Goal: Book appointment/travel/reservation

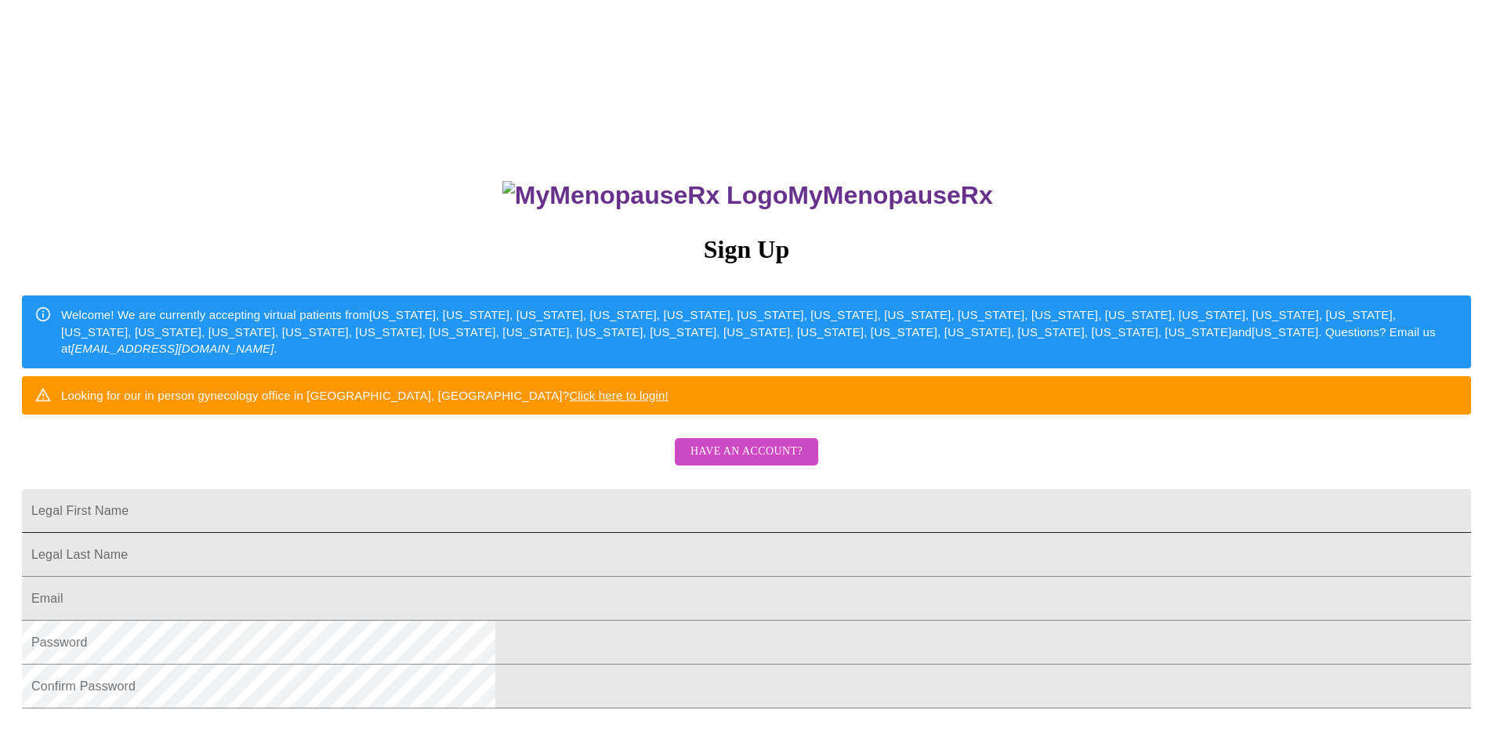
click at [540, 533] on input "Legal First Name" at bounding box center [746, 511] width 1449 height 44
type input "[PERSON_NAME]"
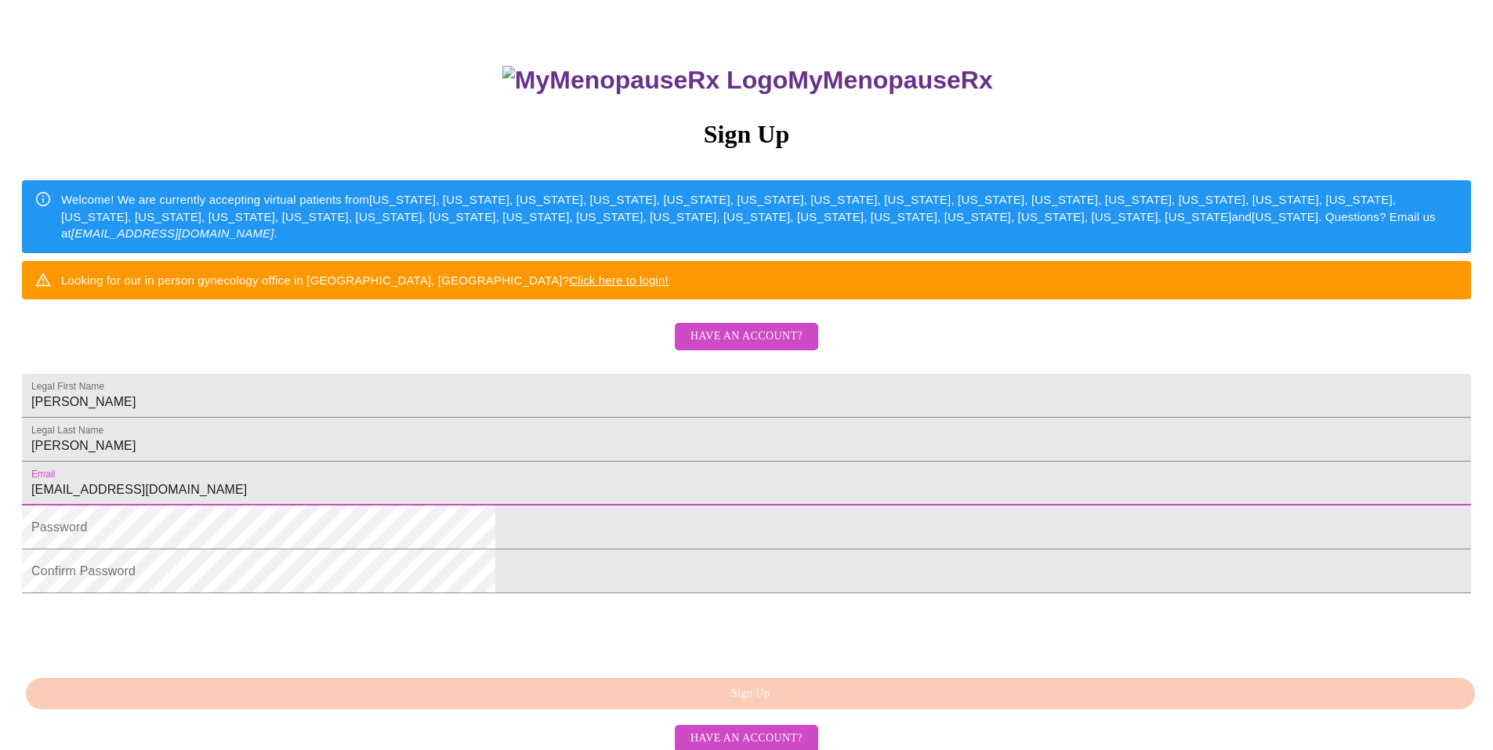
scroll to position [157, 0]
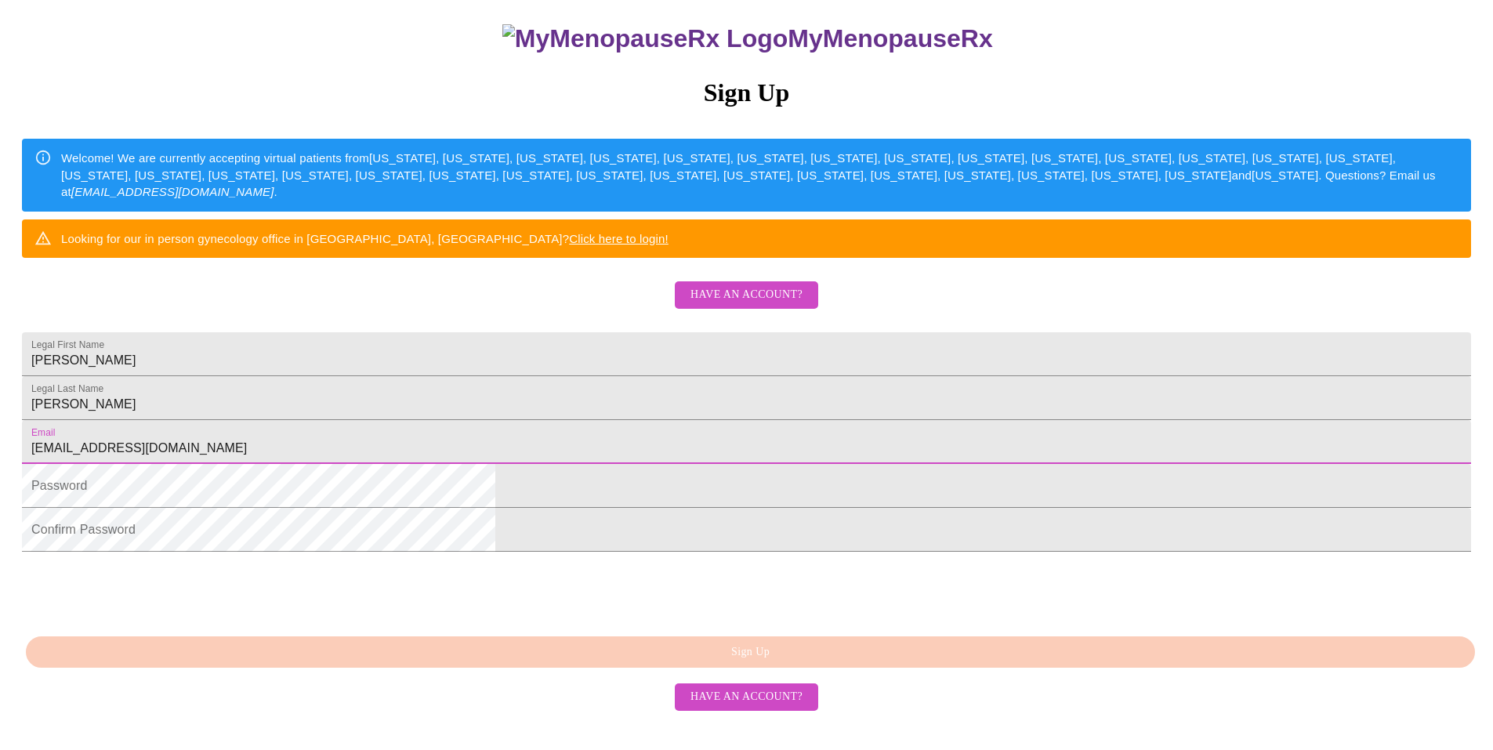
type input "[EMAIL_ADDRESS][DOMAIN_NAME]"
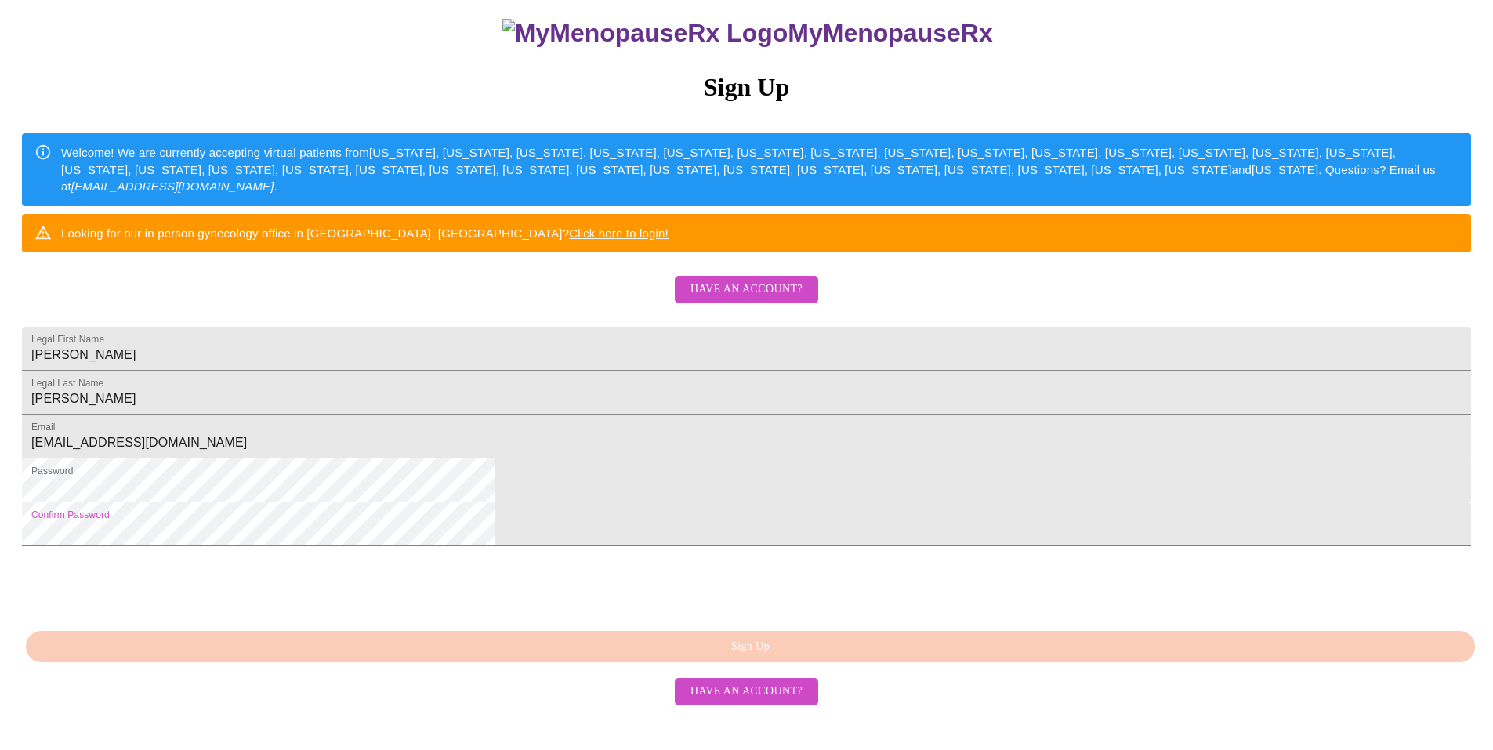
scroll to position [246, 0]
click at [877, 615] on div at bounding box center [746, 584] width 1449 height 61
click at [774, 694] on div "MyMenopauseRx Sign Up Welcome! We are currently accepting virtual patients from…" at bounding box center [746, 369] width 1481 height 750
click at [492, 496] on div "MyMenopauseRx Sign Up Welcome! We are currently accepting virtual patients from…" at bounding box center [746, 294] width 1481 height 900
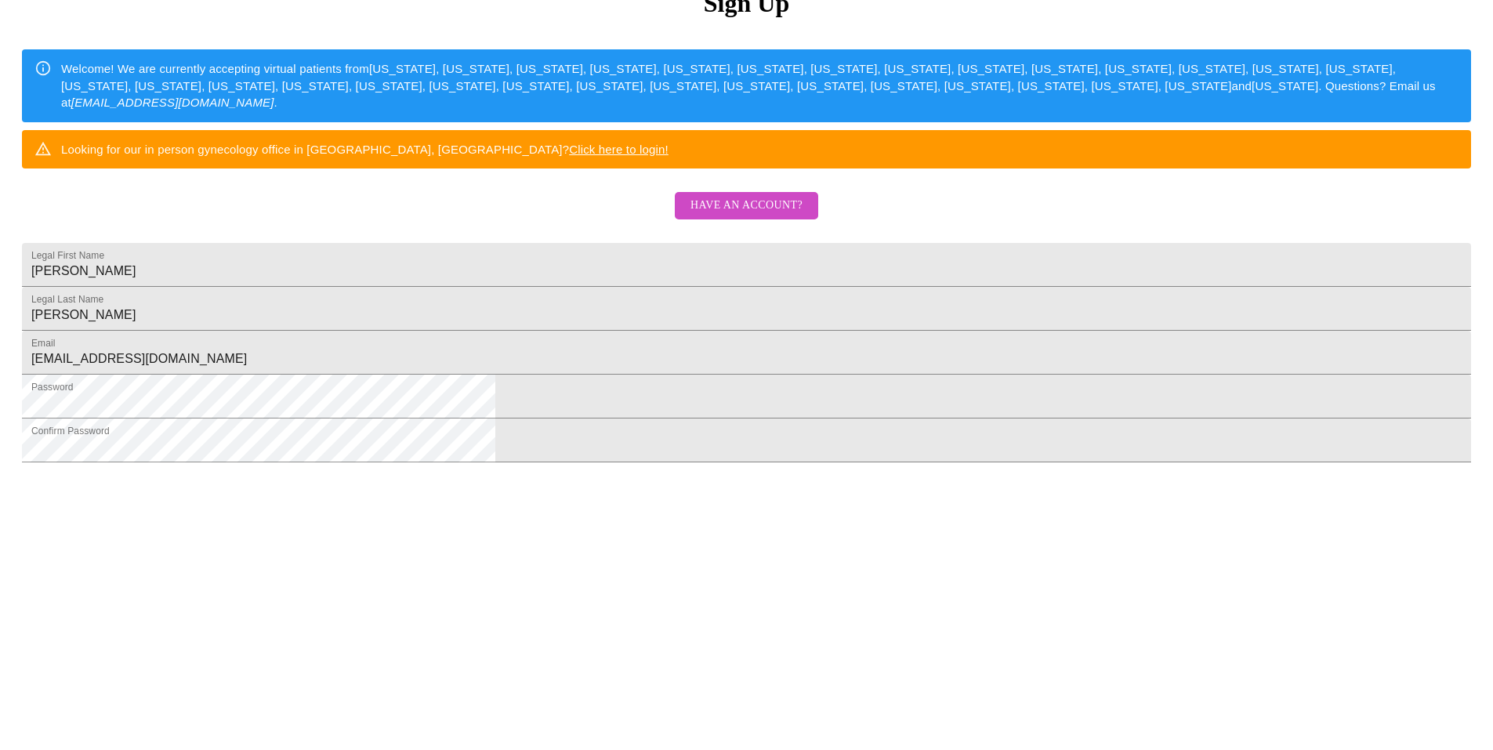
scroll to position [564, 0]
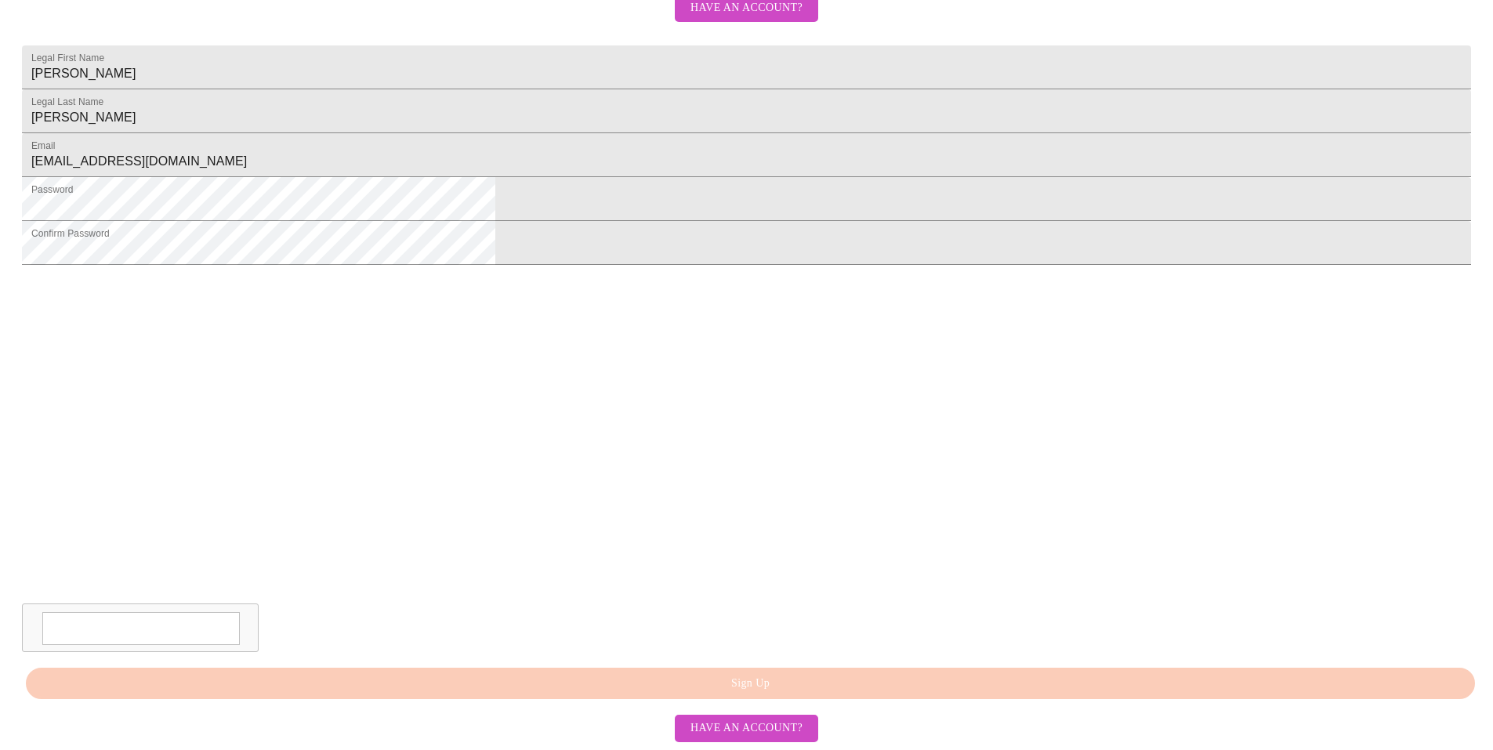
click at [240, 630] on textarea at bounding box center [141, 628] width 198 height 33
click at [750, 463] on div "MyMenopauseRx Sign Up Welcome! We are currently accepting virtual patients from…" at bounding box center [746, 87] width 1481 height 750
click at [738, 729] on span "Have an account?" at bounding box center [747, 729] width 112 height 20
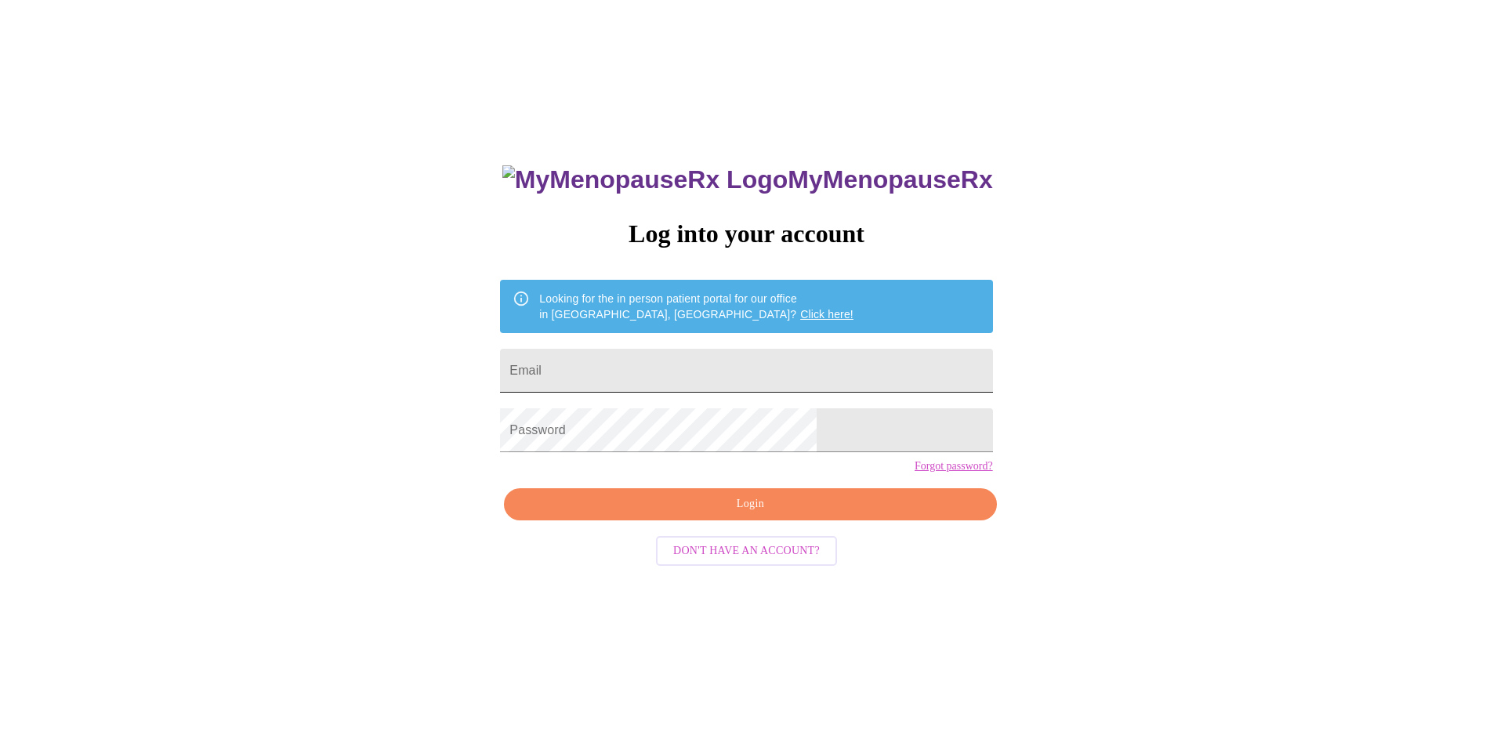
click at [596, 375] on input "Email" at bounding box center [746, 371] width 492 height 44
type input "[EMAIL_ADDRESS][DOMAIN_NAME]"
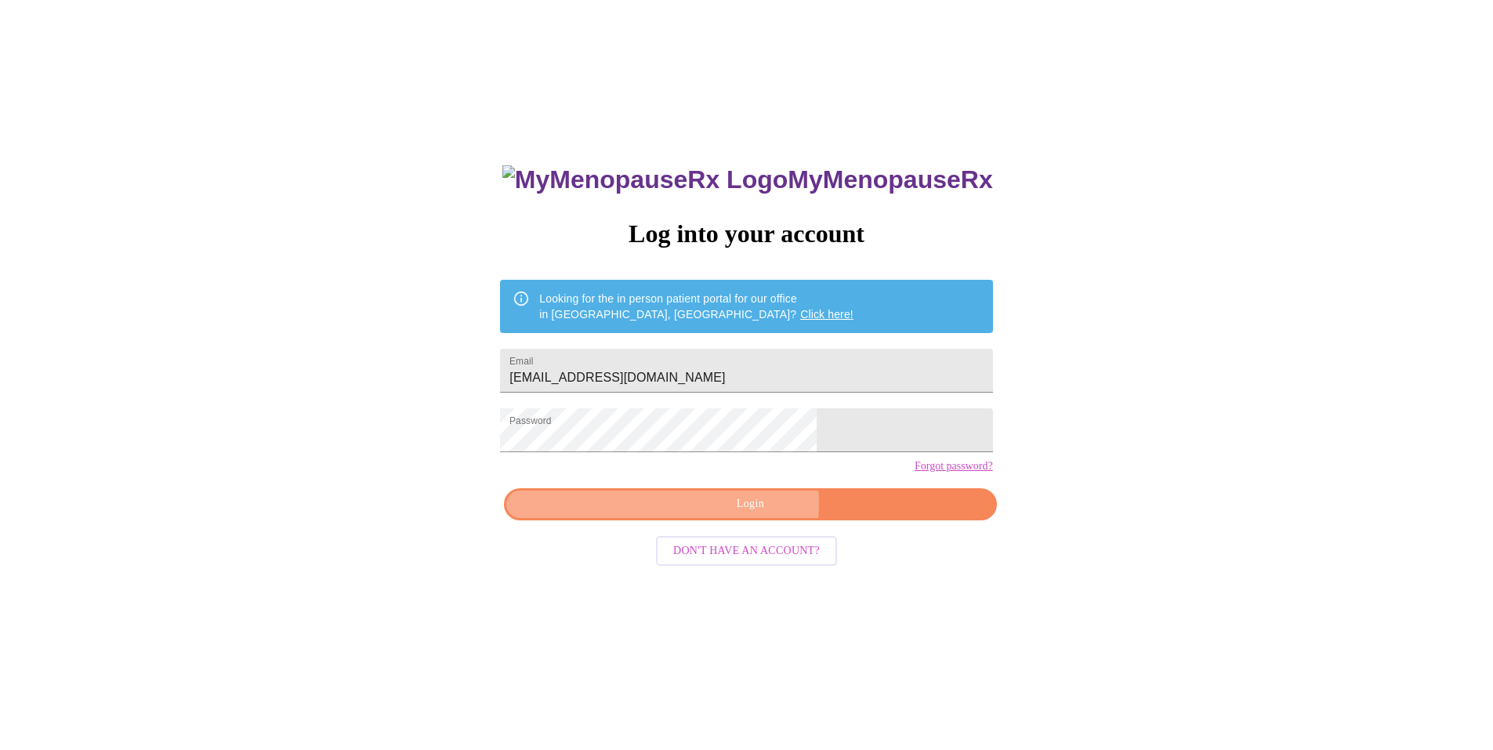
click at [742, 514] on span "Login" at bounding box center [750, 505] width 456 height 20
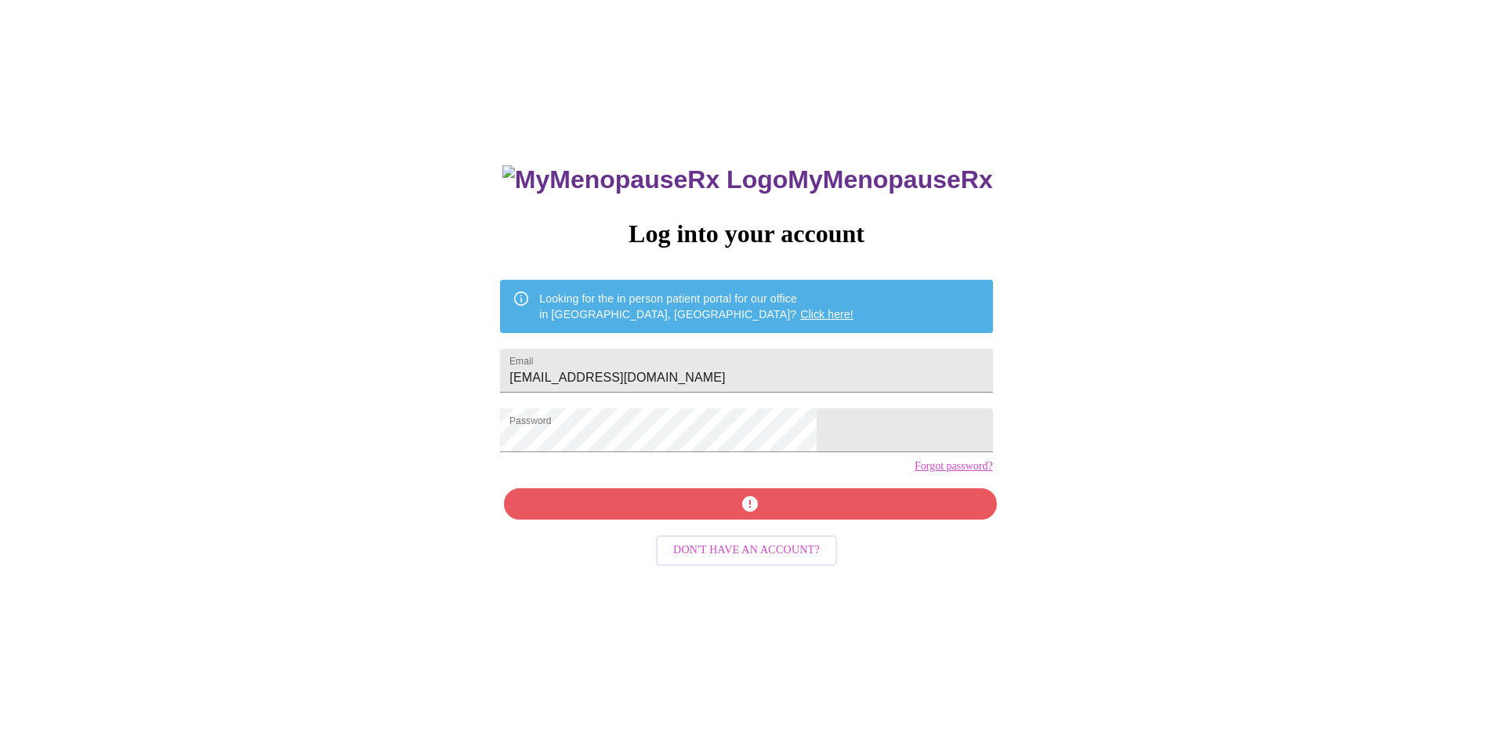
click at [915, 473] on link "Forgot password?" at bounding box center [954, 466] width 78 height 13
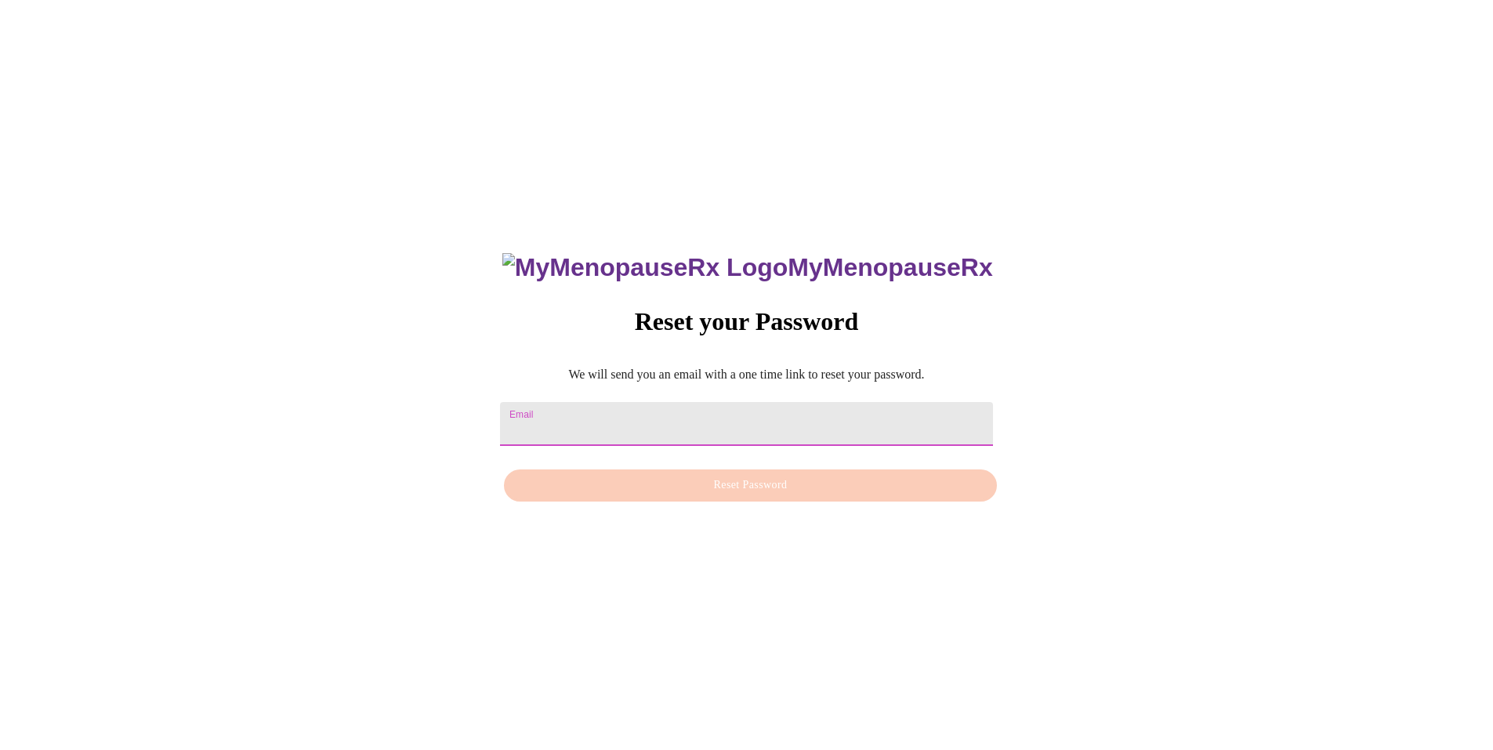
click at [596, 419] on input "Email" at bounding box center [746, 424] width 492 height 44
type input "[EMAIL_ADDRESS][DOMAIN_NAME]"
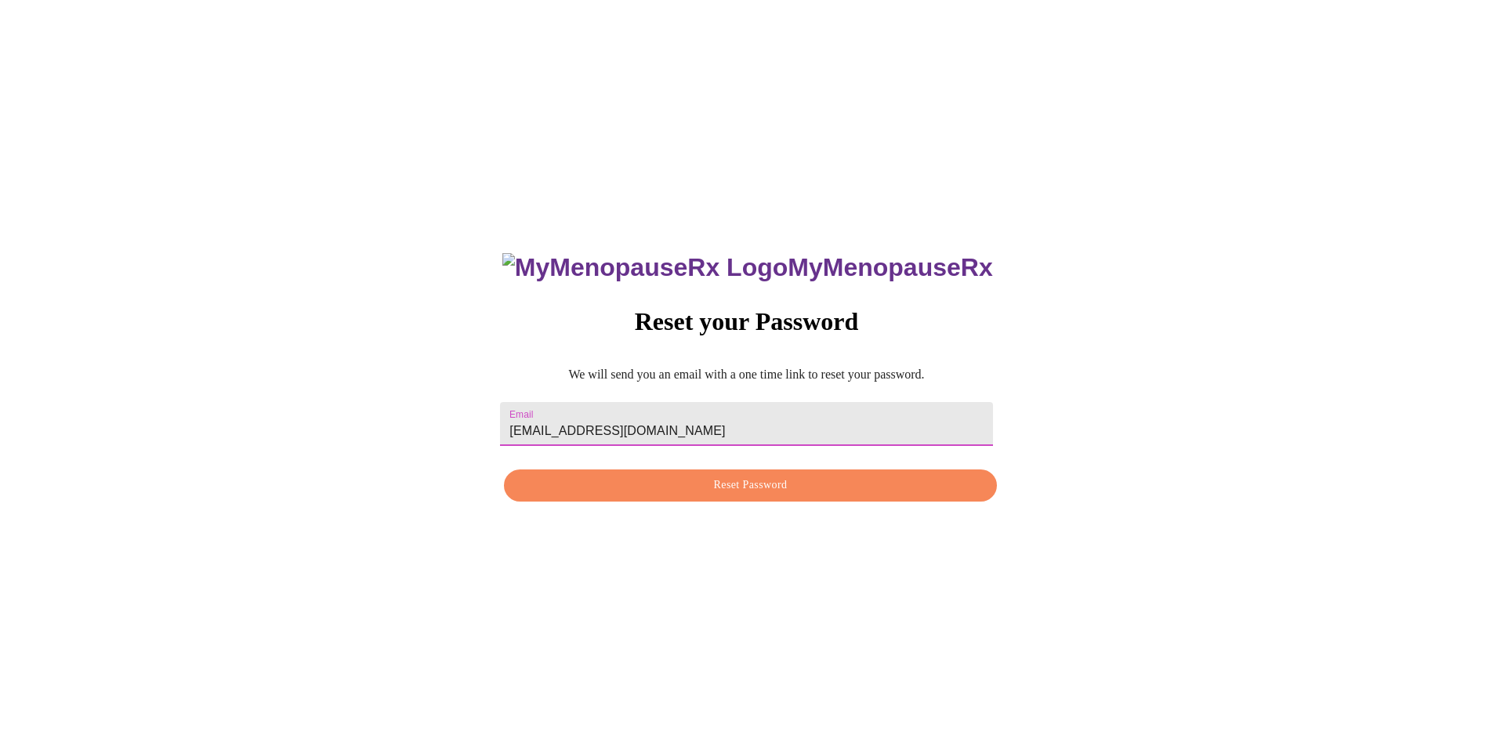
click at [719, 484] on span "Reset Password" at bounding box center [750, 486] width 456 height 20
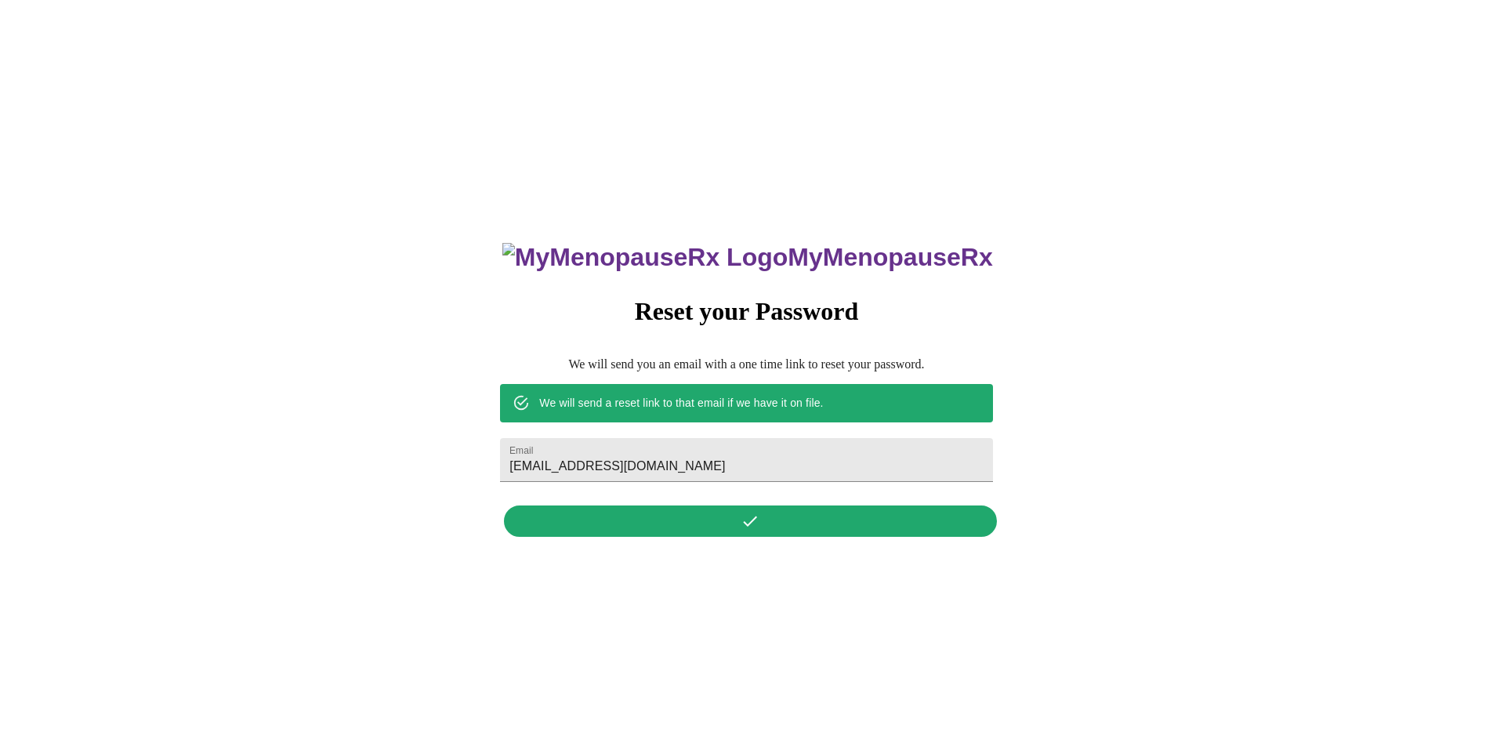
click at [800, 531] on div "MyMenopauseRx Reset your Password We will send you an email with a one time lin…" at bounding box center [746, 381] width 524 height 326
click at [738, 518] on div "MyMenopauseRx Reset your Password We will send you an email with a one time lin…" at bounding box center [746, 381] width 524 height 326
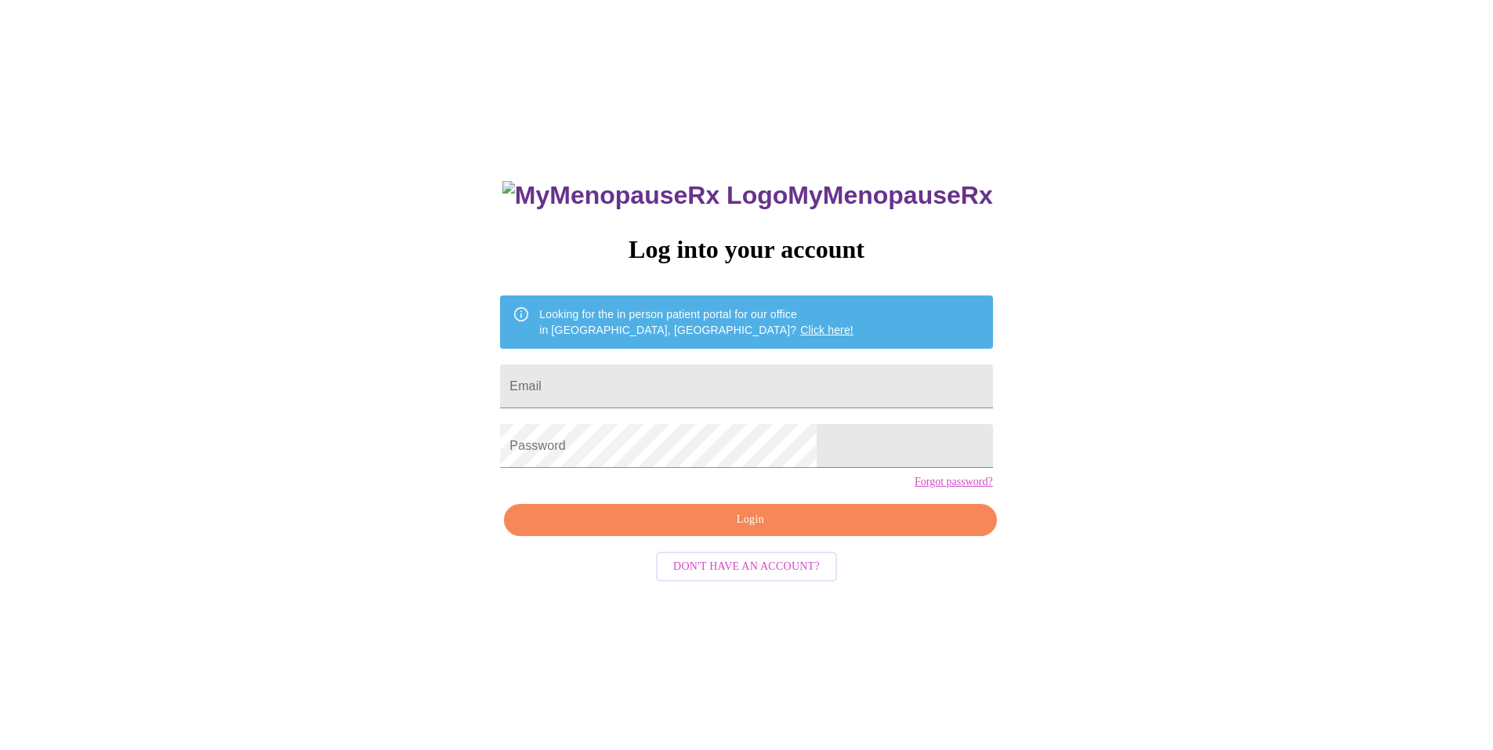
scroll to position [16, 0]
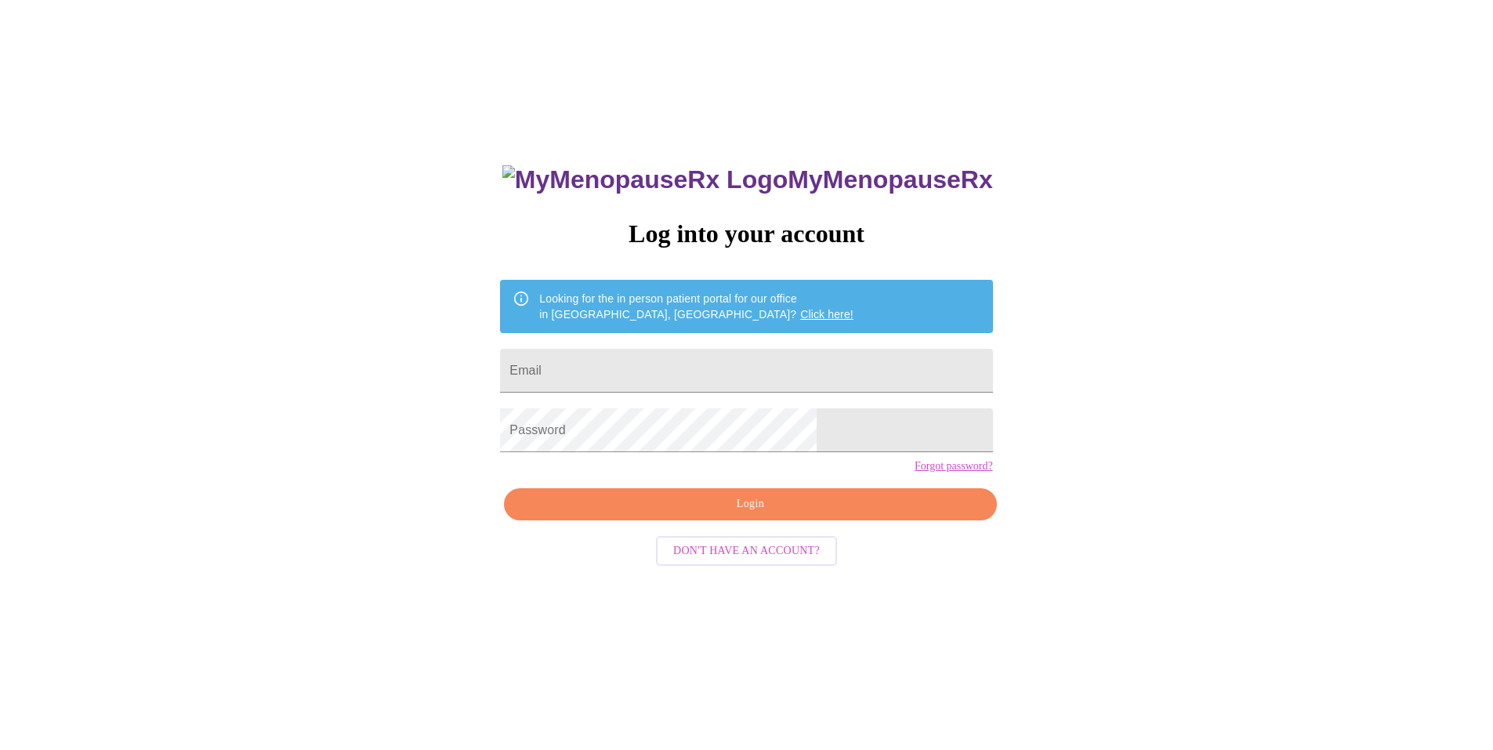
click at [800, 308] on link "Click here!" at bounding box center [826, 314] width 53 height 13
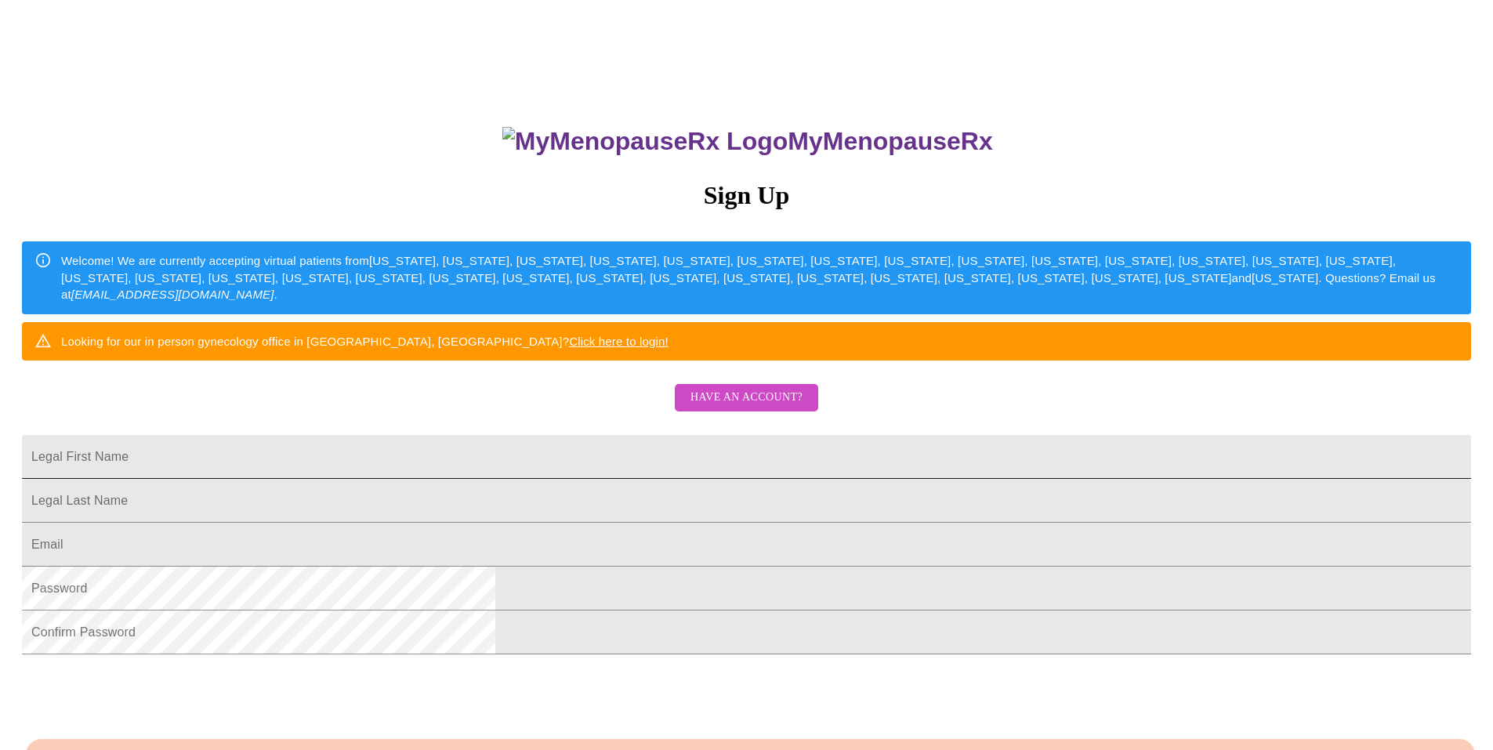
scroll to position [246, 0]
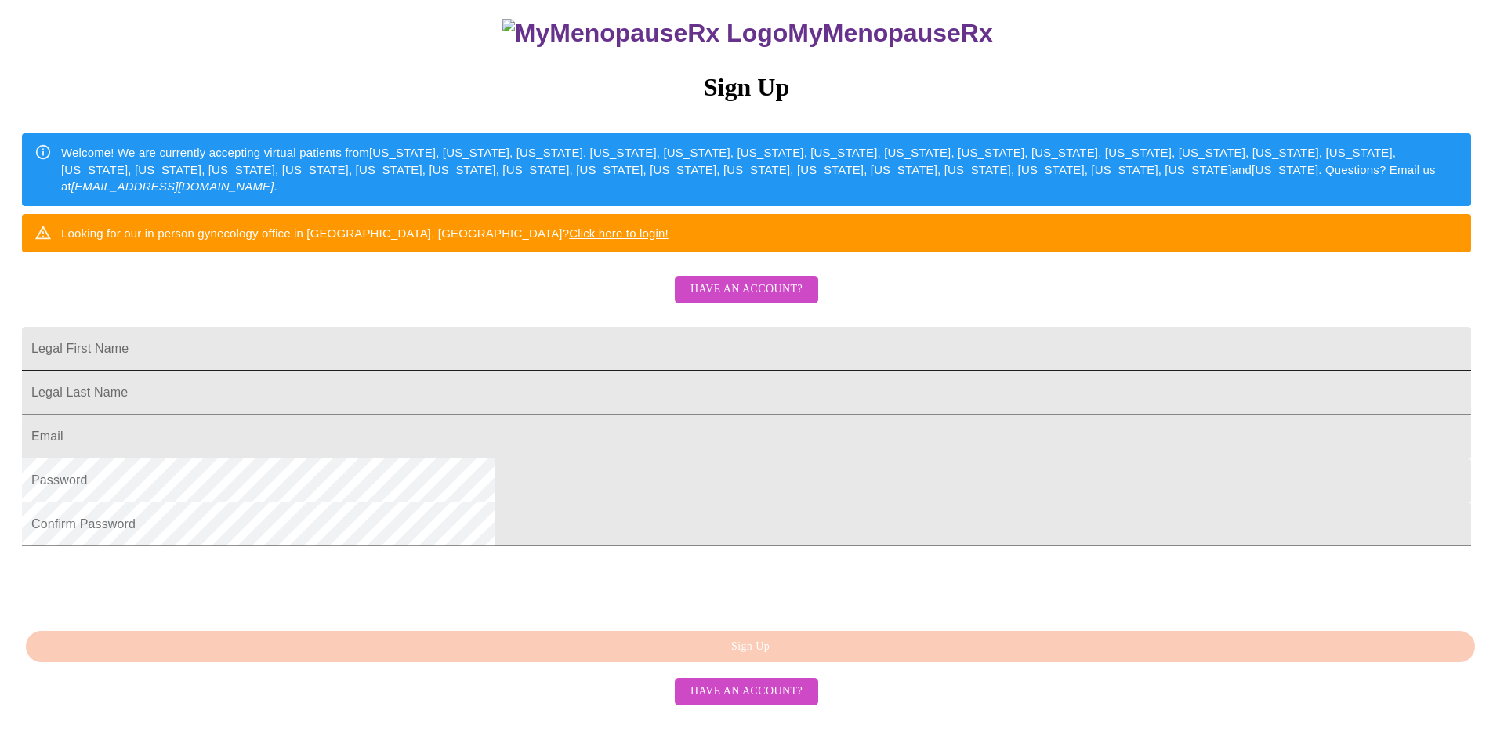
click at [592, 327] on input "Legal First Name" at bounding box center [746, 349] width 1449 height 44
type input "[PERSON_NAME]"
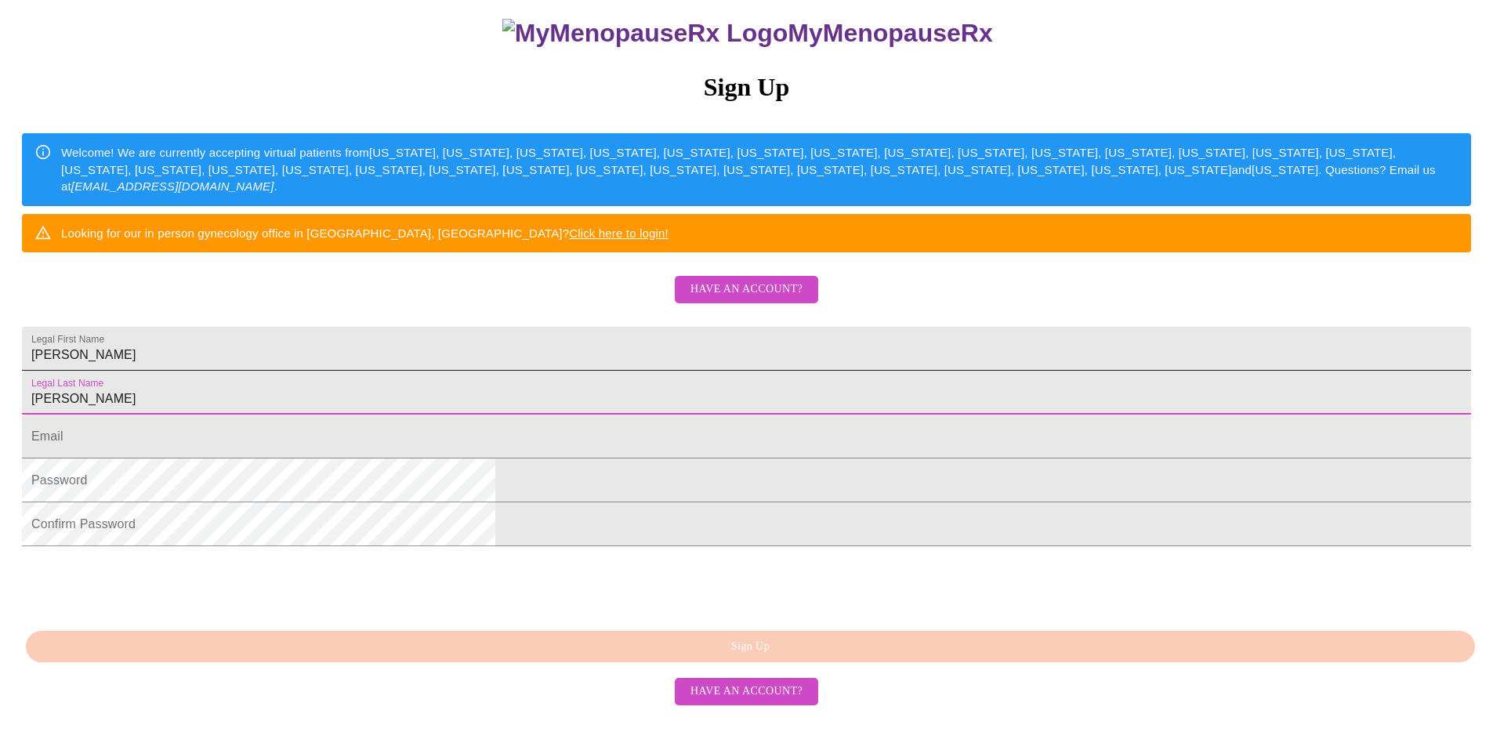
type input "[PERSON_NAME]"
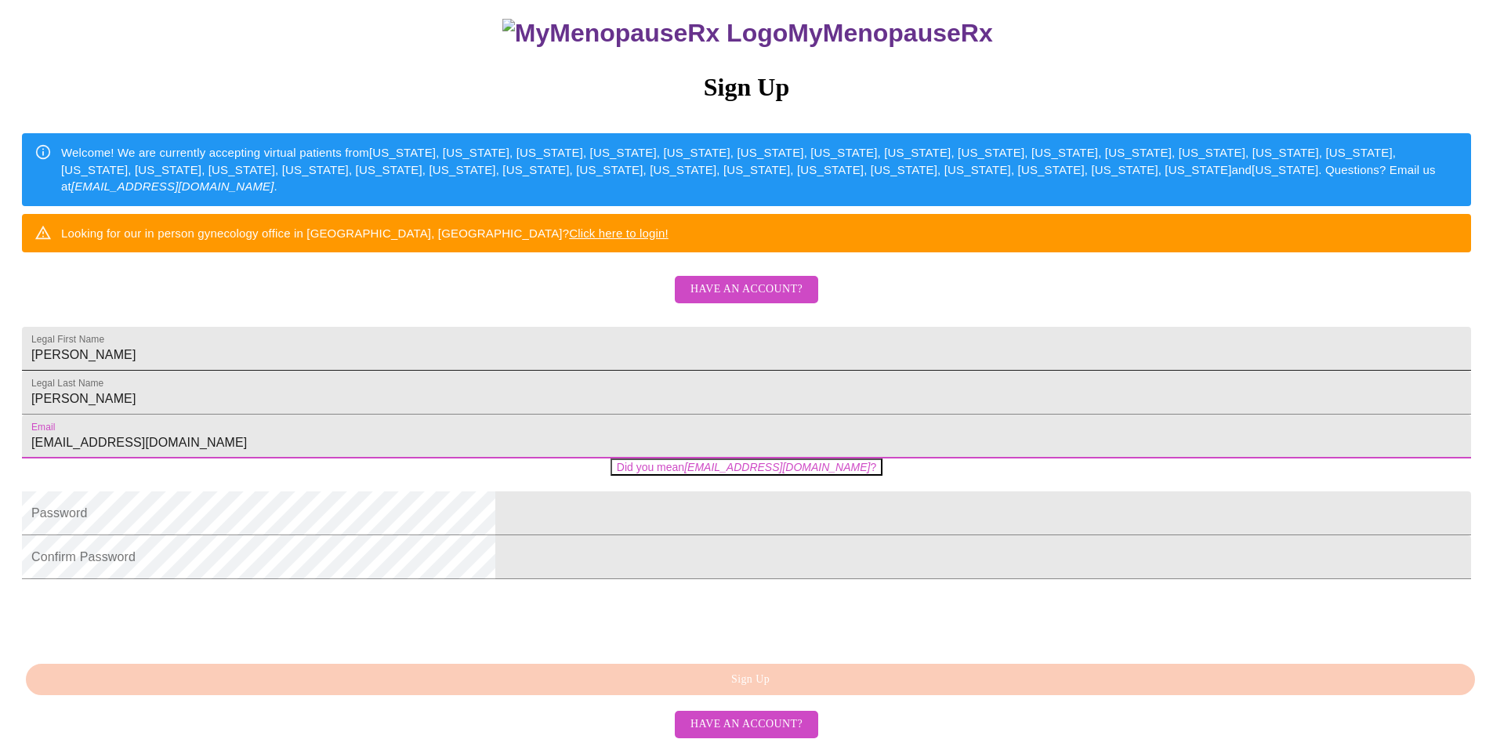
type input "[EMAIL_ADDRESS][DOMAIN_NAME]"
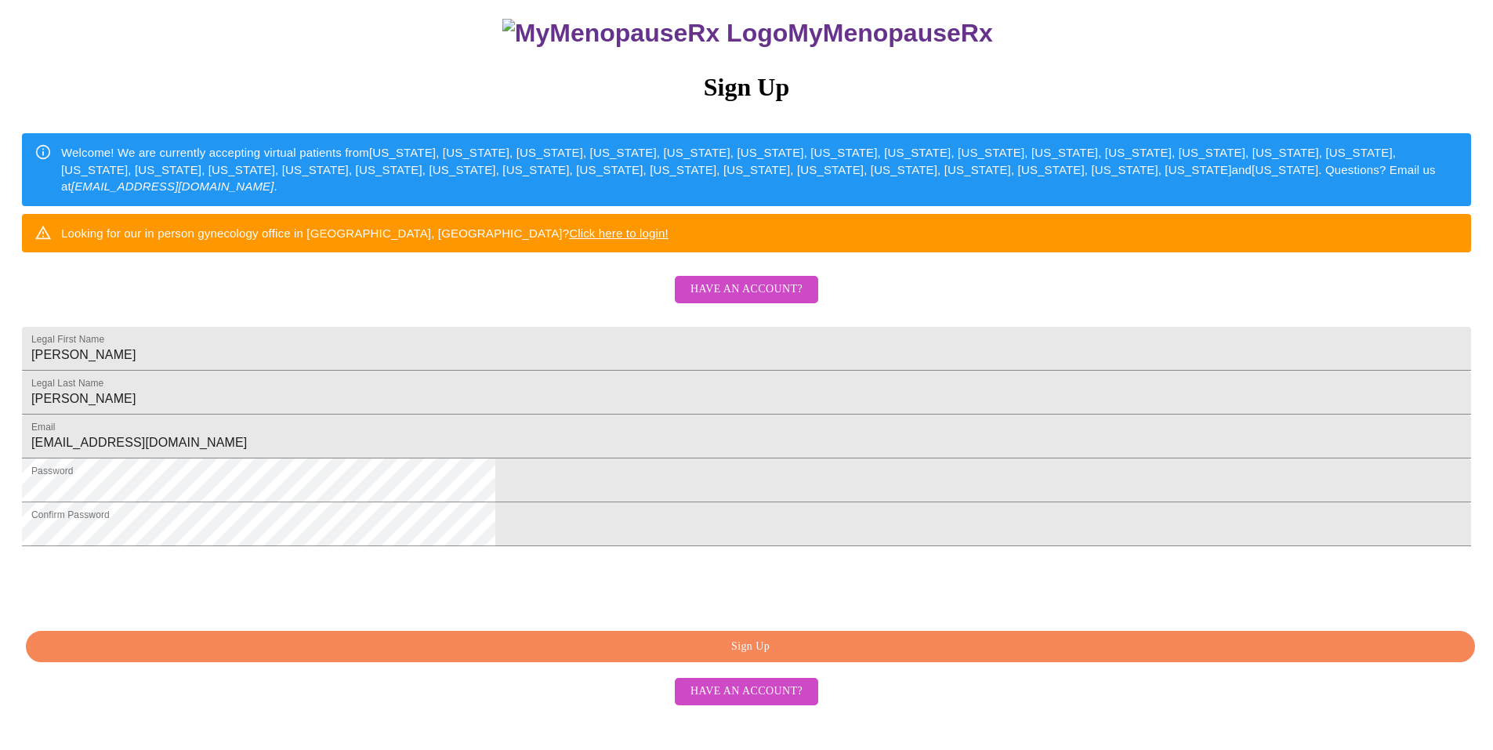
click at [747, 657] on span "Sign Up" at bounding box center [750, 647] width 1413 height 20
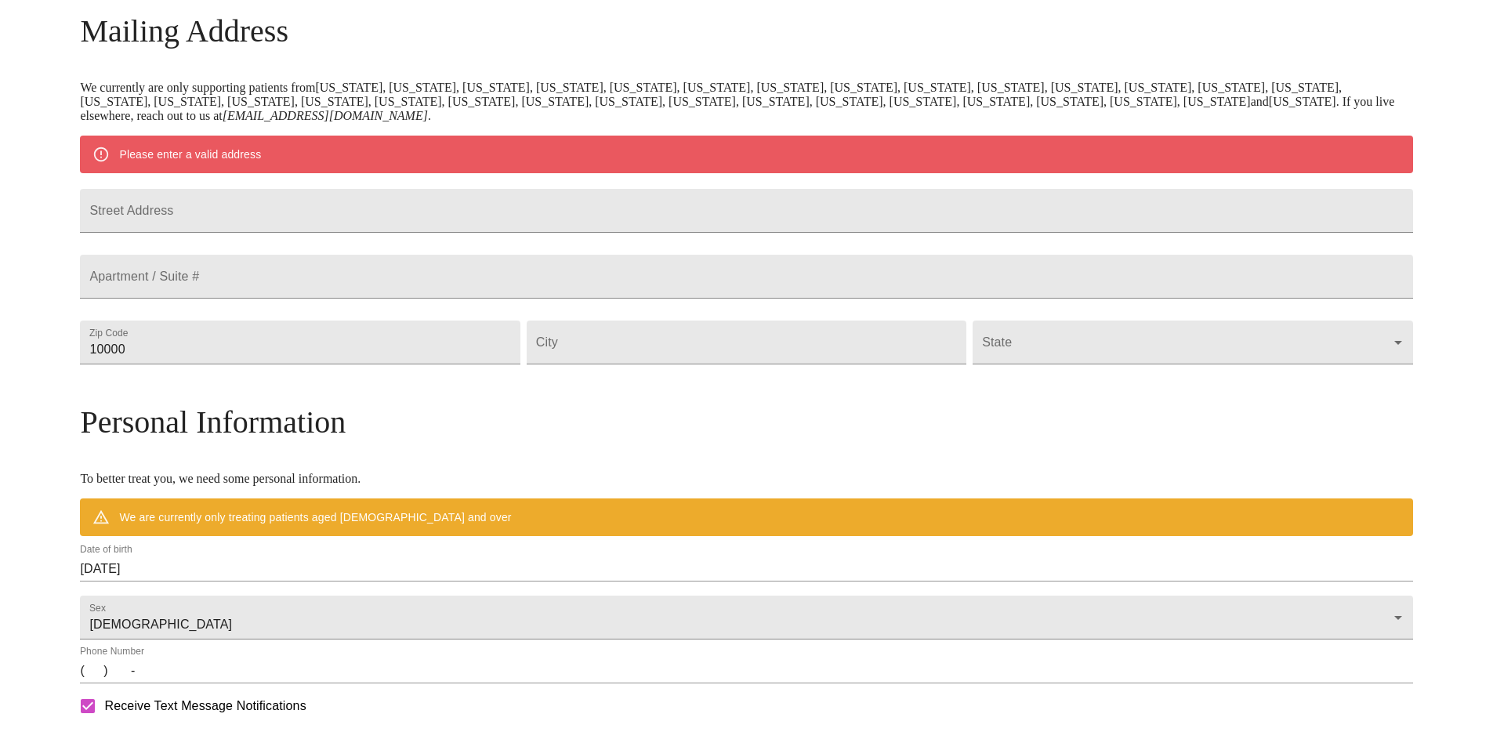
scroll to position [185, 0]
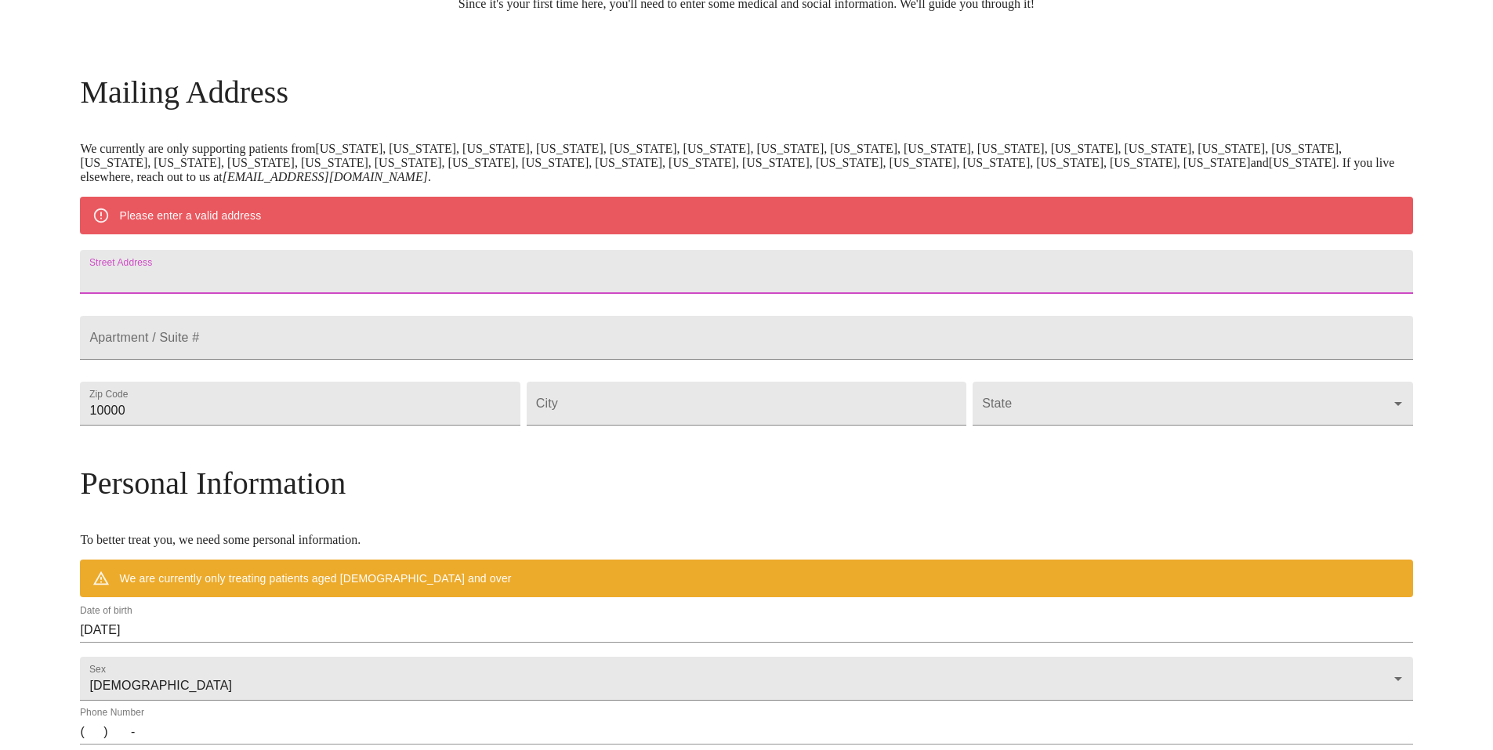
click at [364, 275] on input "Street Address" at bounding box center [746, 272] width 1333 height 44
type input "12808 S Nicholas Drive"
type input "60585"
type input "Plainfield"
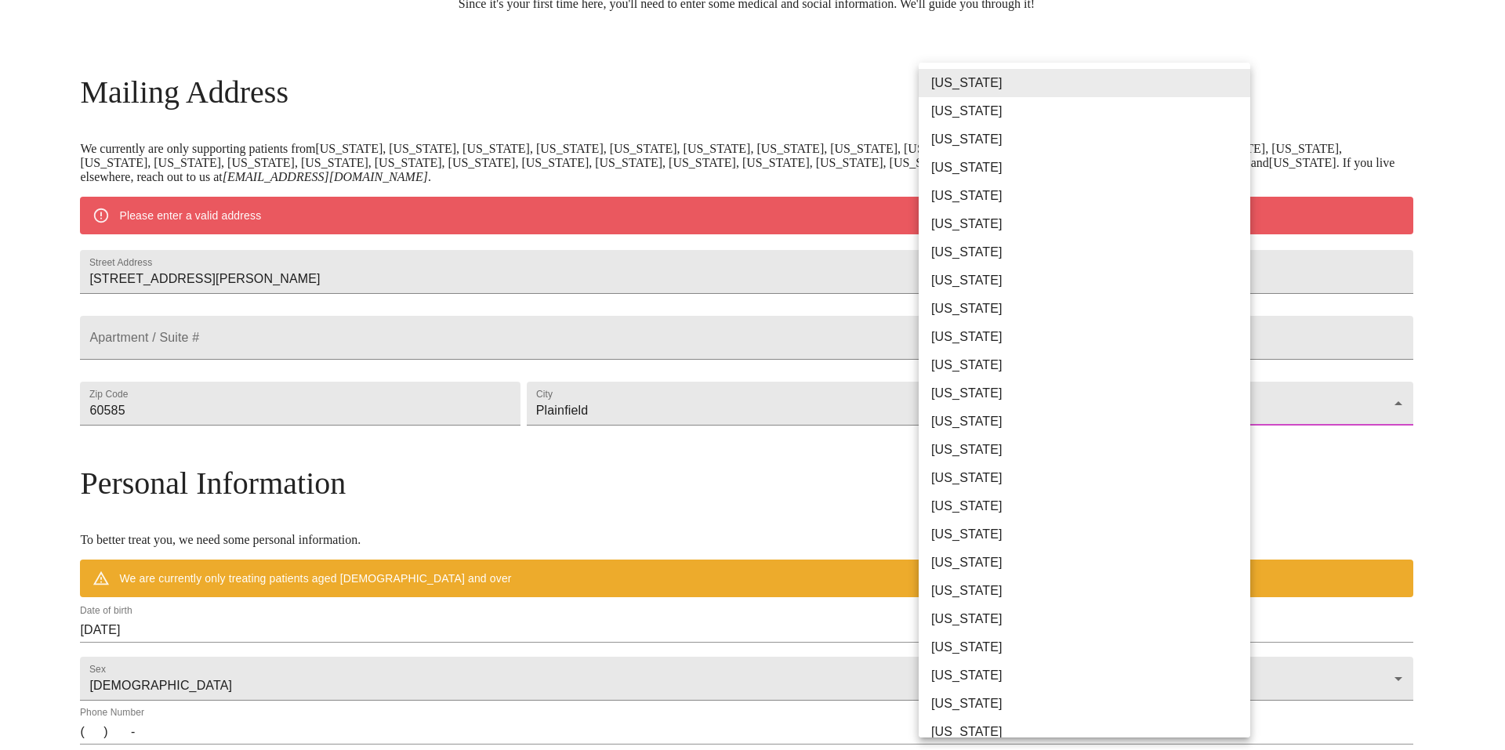
click at [1042, 453] on body "MyMenopauseRx Welcome to MyMenopauseRx Since it's your first time here, you'll …" at bounding box center [752, 432] width 1493 height 1222
click at [950, 420] on li "Illinois" at bounding box center [1090, 422] width 343 height 28
type input "Illinois"
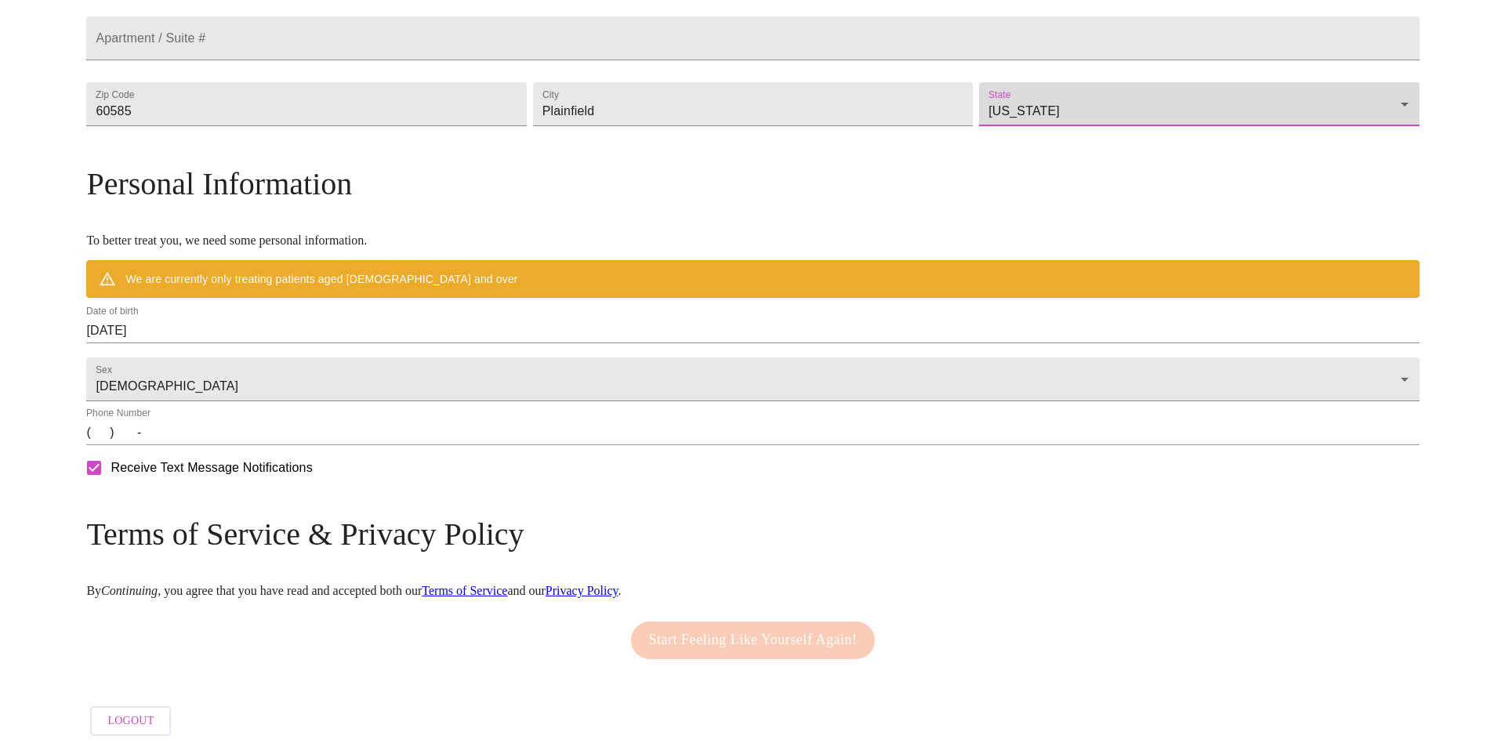
scroll to position [484, 0]
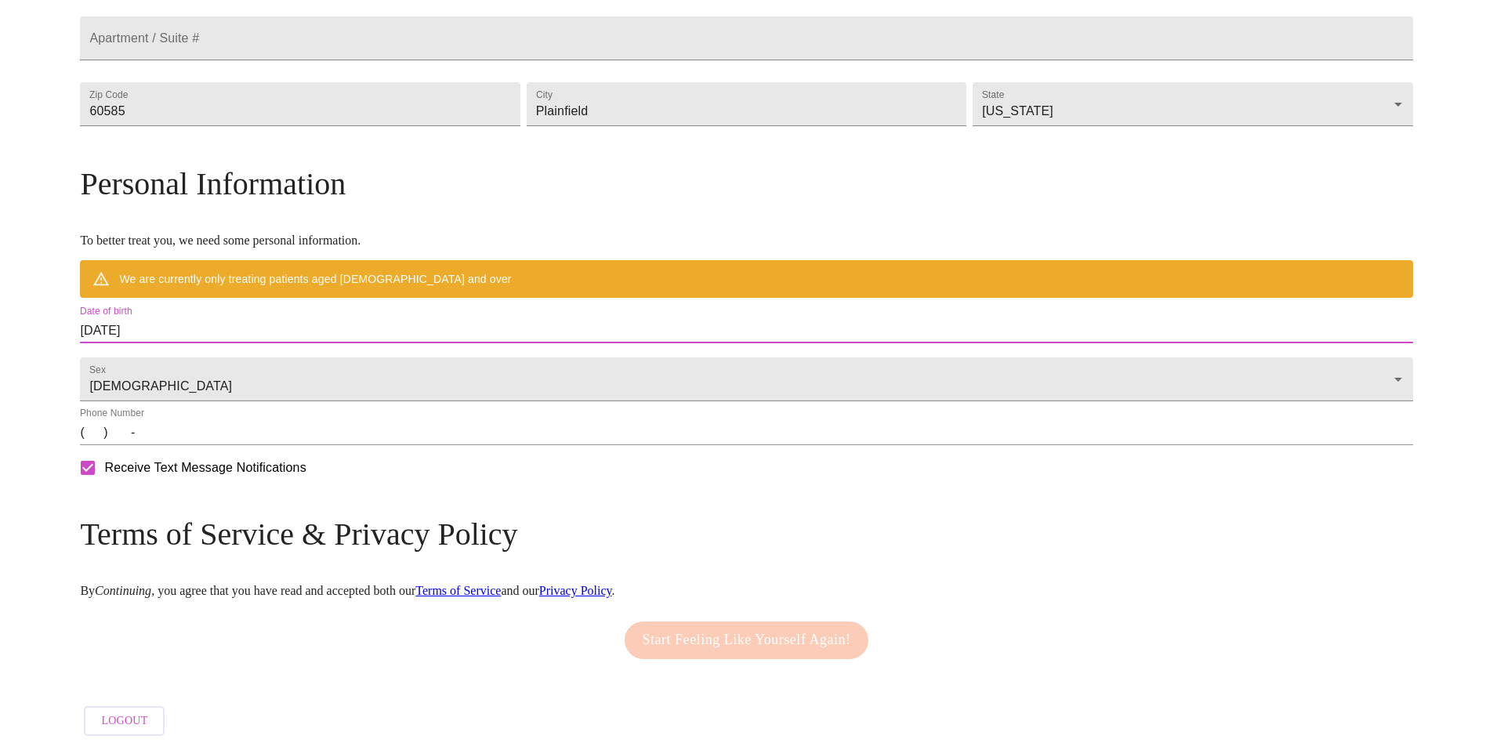
click at [304, 318] on input "08/13/2025" at bounding box center [746, 330] width 1333 height 25
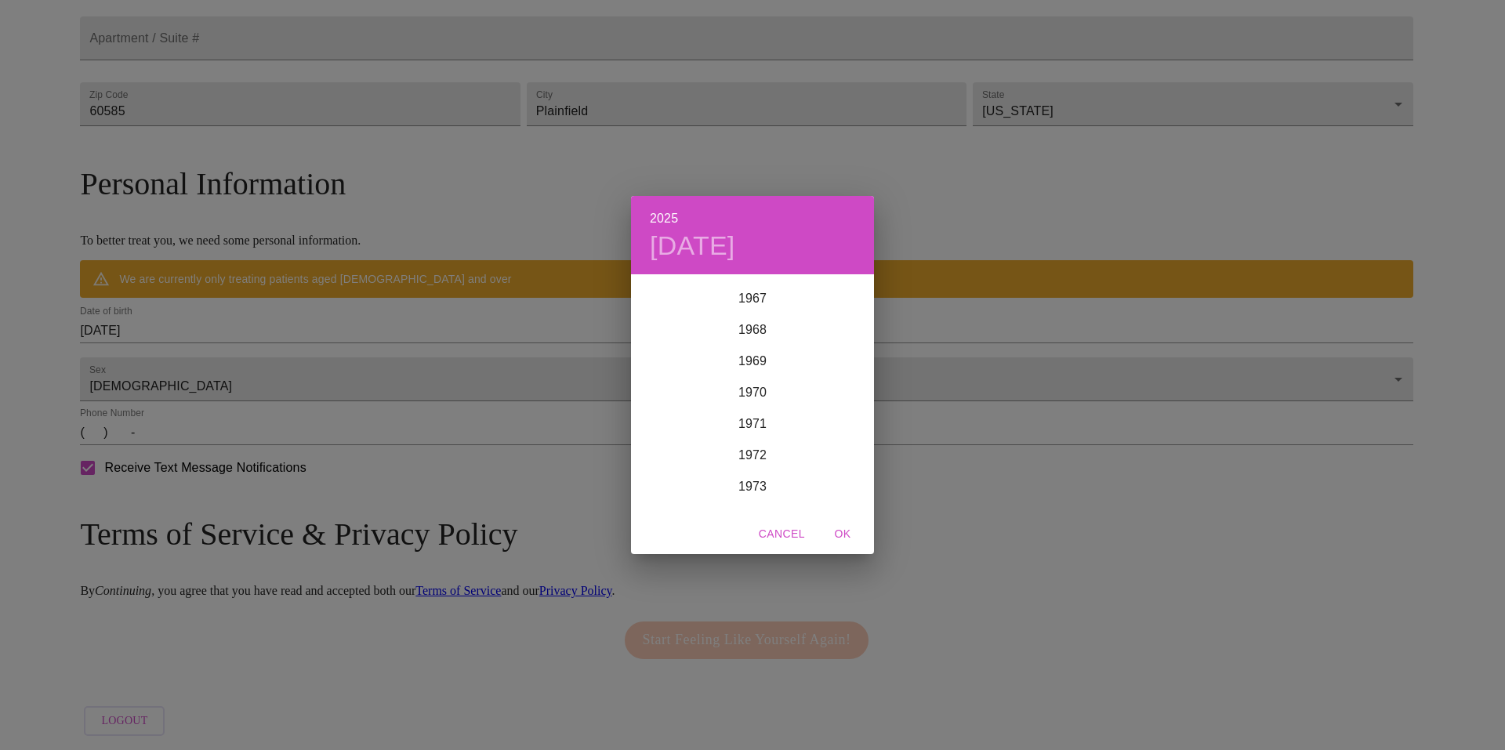
scroll to position [2132, 0]
click at [749, 360] on div "1969" at bounding box center [752, 354] width 243 height 31
click at [676, 298] on div "Jan" at bounding box center [671, 305] width 81 height 59
click at [744, 470] on span "29" at bounding box center [752, 471] width 28 height 16
click at [843, 539] on span "OK" at bounding box center [843, 534] width 38 height 20
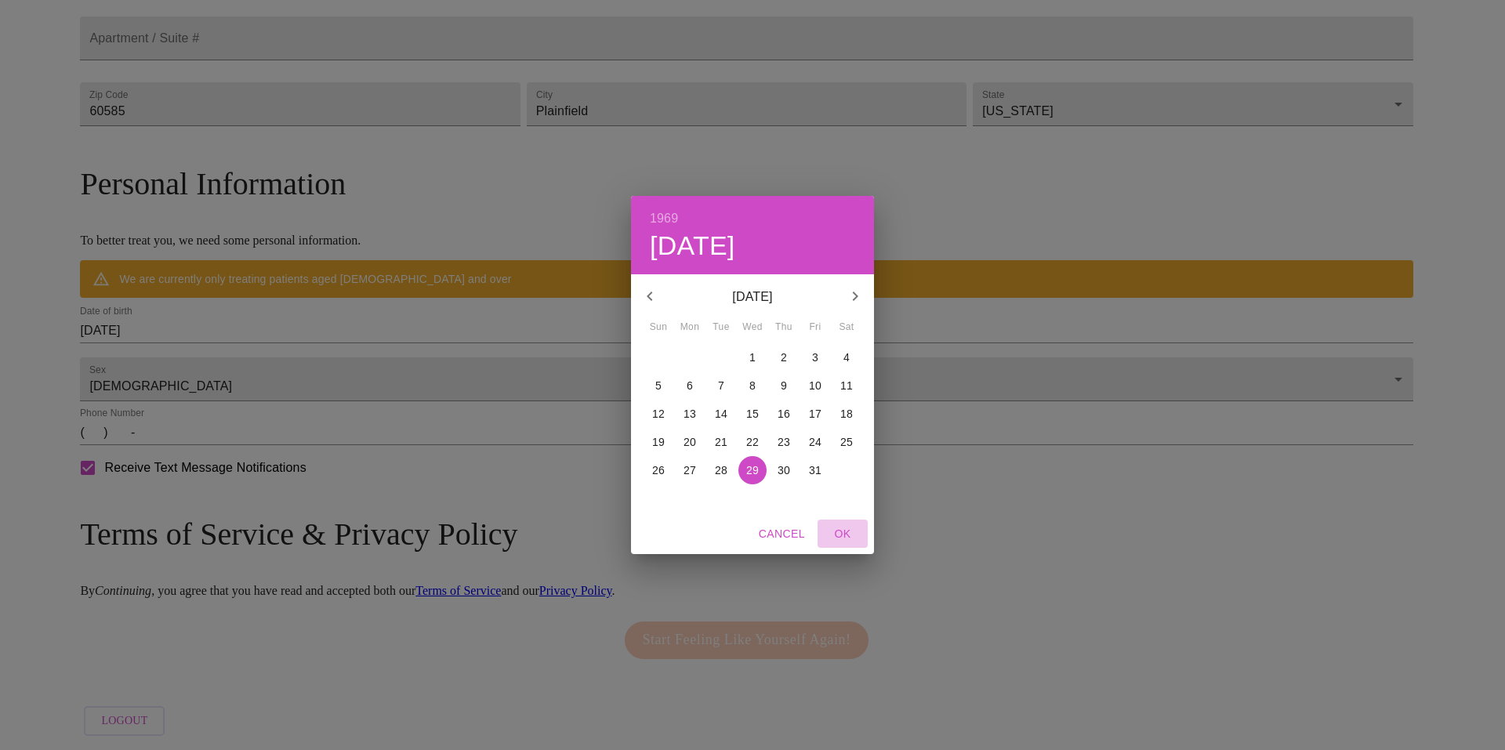
type input "01/29/1969"
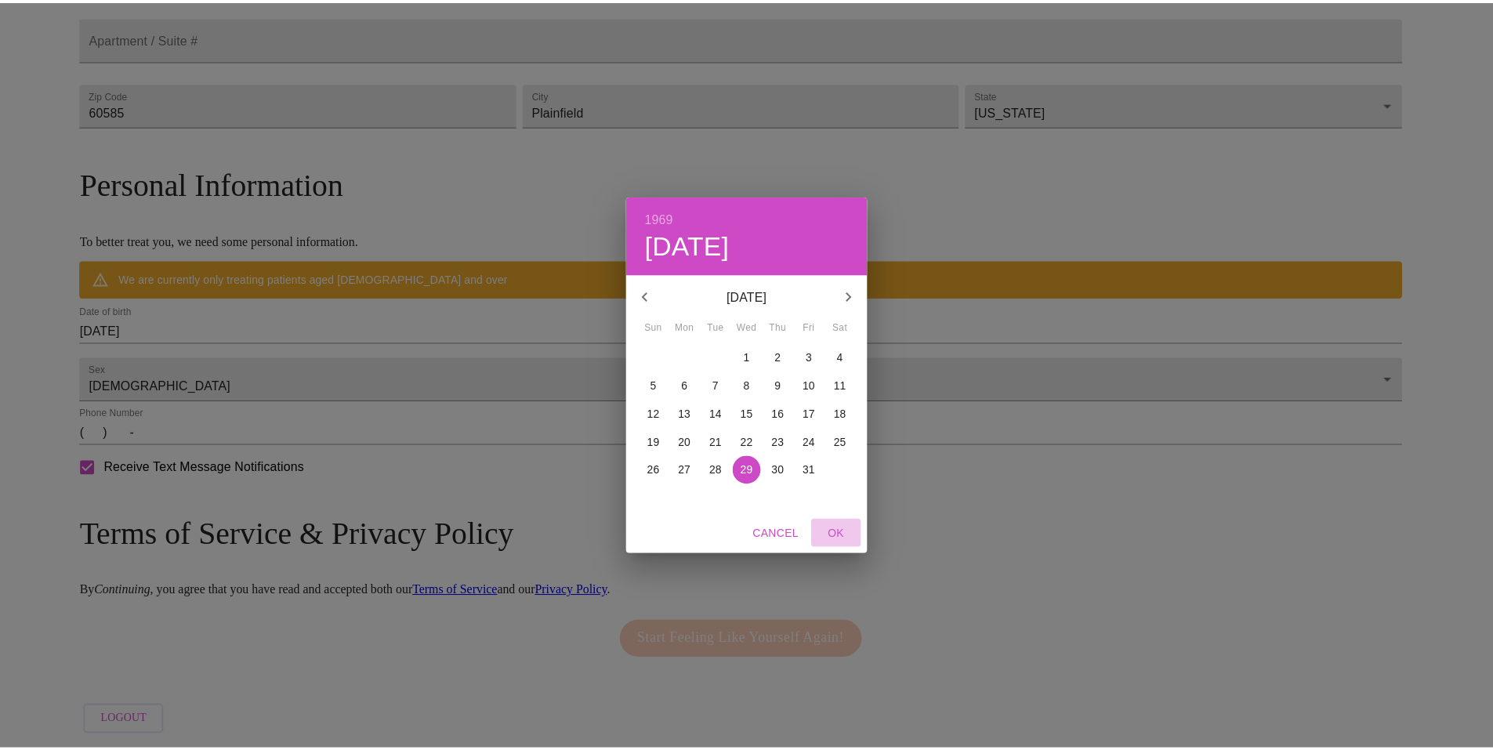
scroll to position [438, 0]
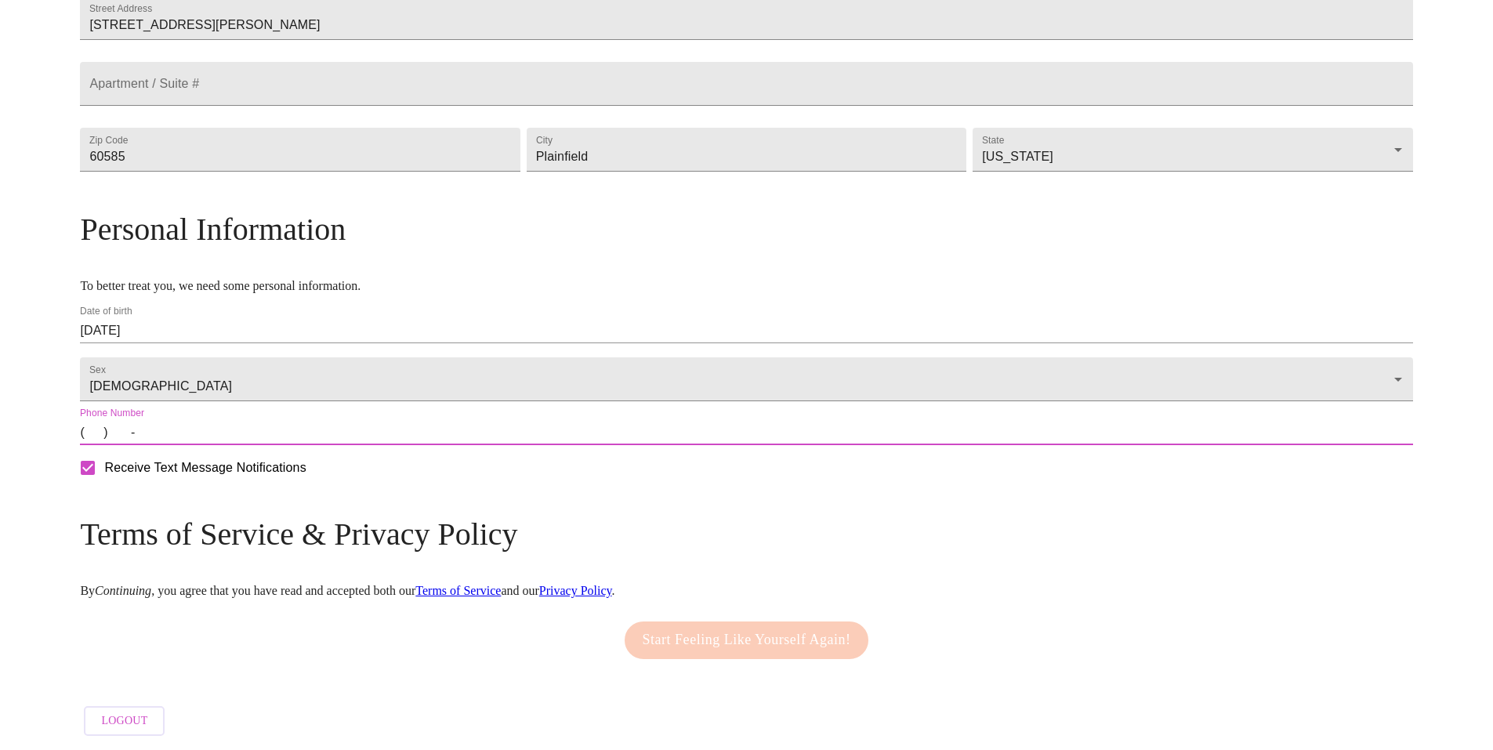
drag, startPoint x: 347, startPoint y: 433, endPoint x: 363, endPoint y: 430, distance: 16.0
click at [349, 433] on input "(   )    -" at bounding box center [746, 432] width 1333 height 25
type input "(630) 421-9009"
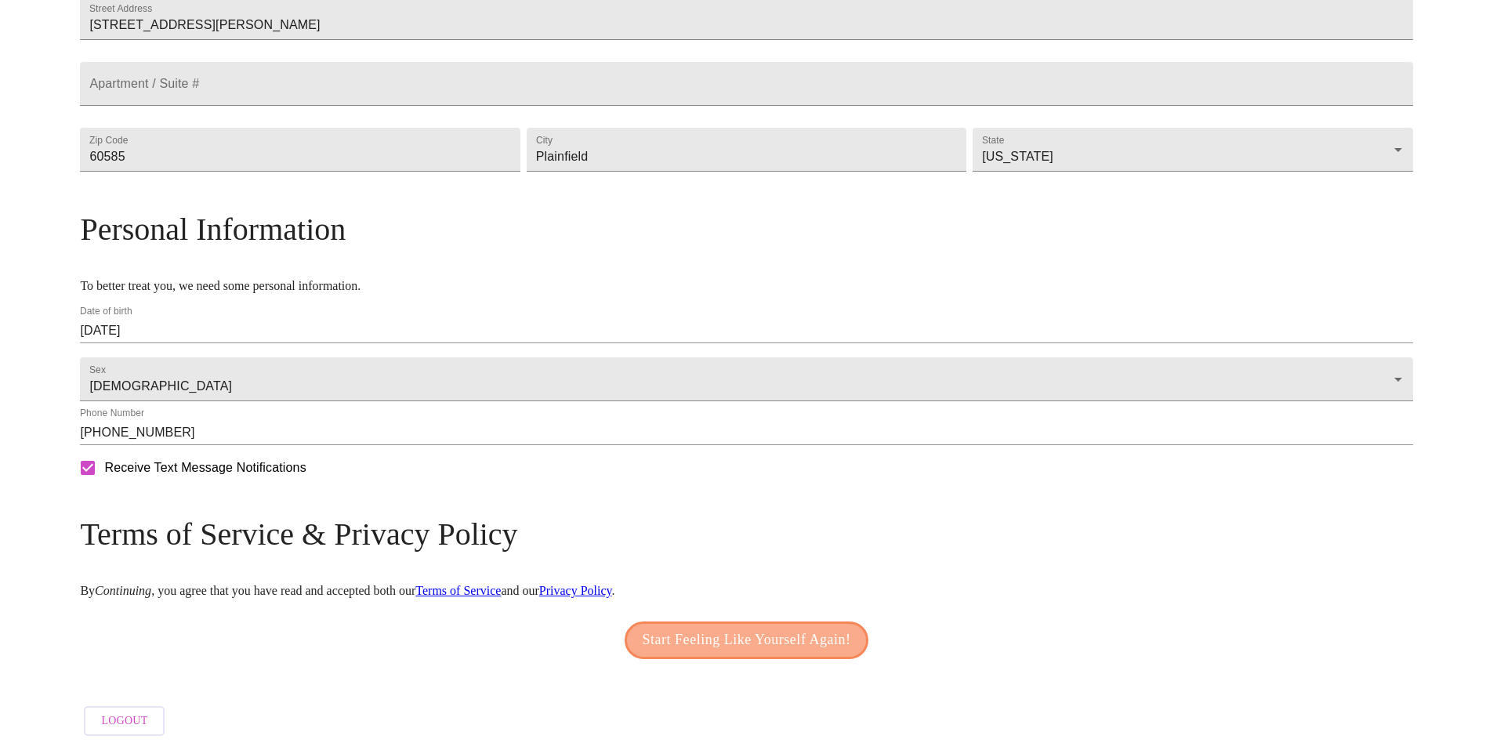
click at [752, 629] on span "Start Feeling Like Yourself Again!" at bounding box center [747, 640] width 209 height 25
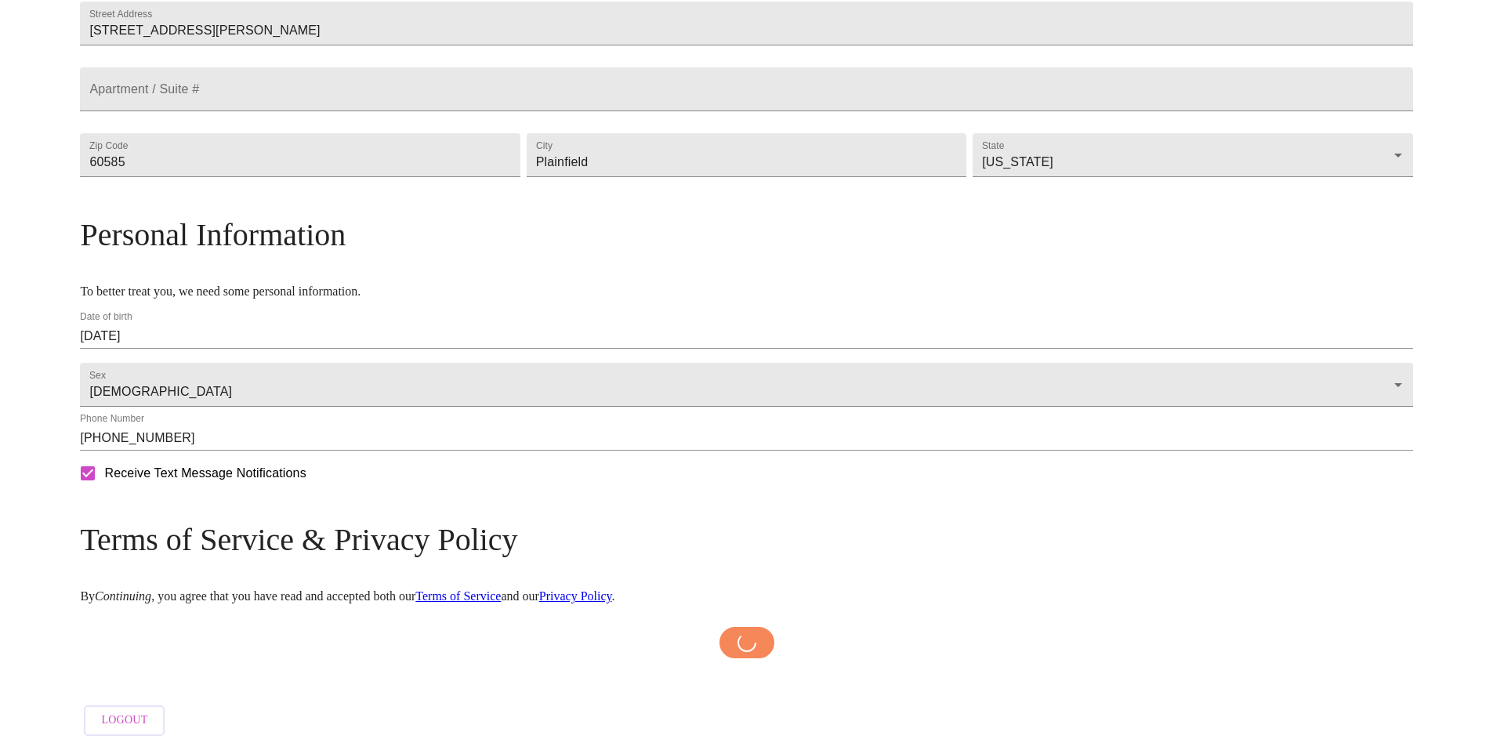
scroll to position [433, 0]
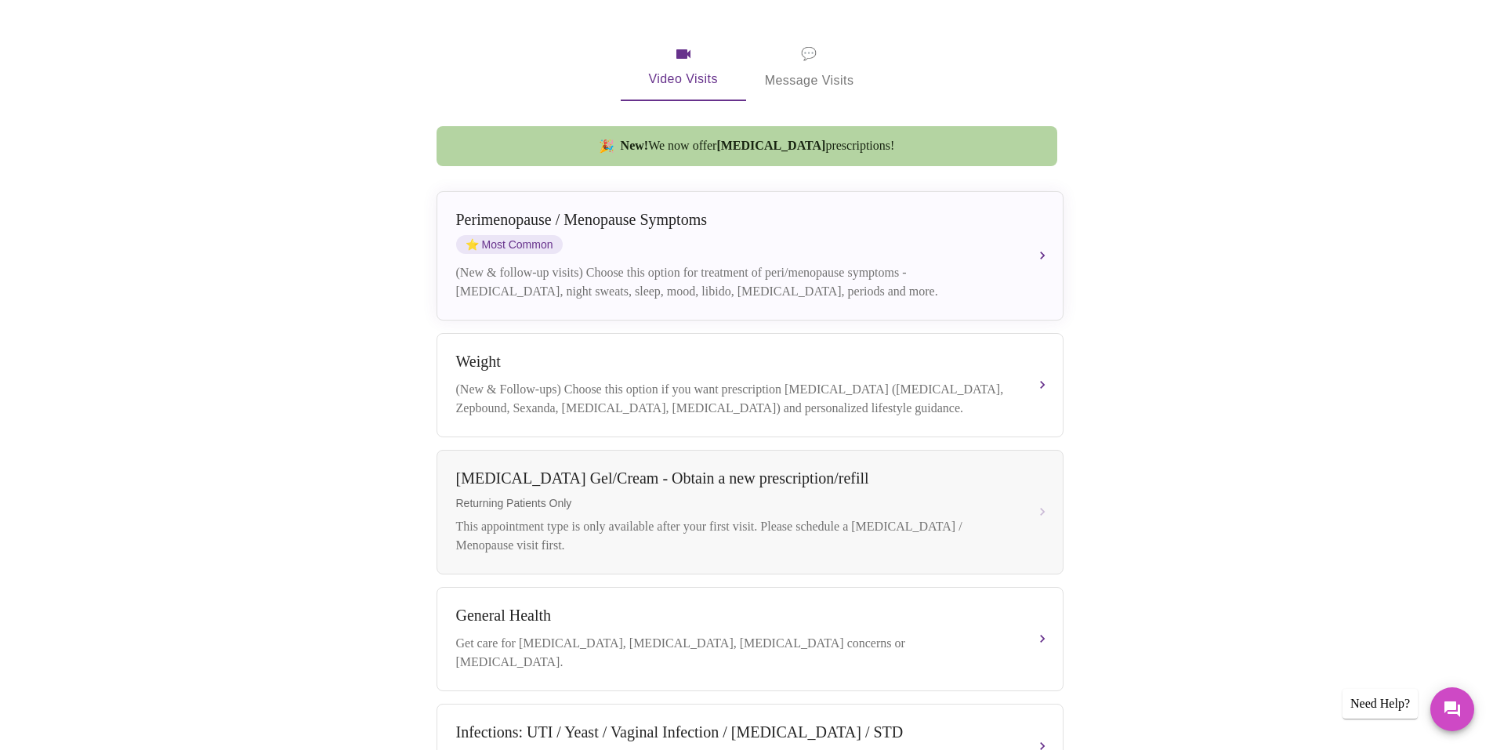
scroll to position [207, 0]
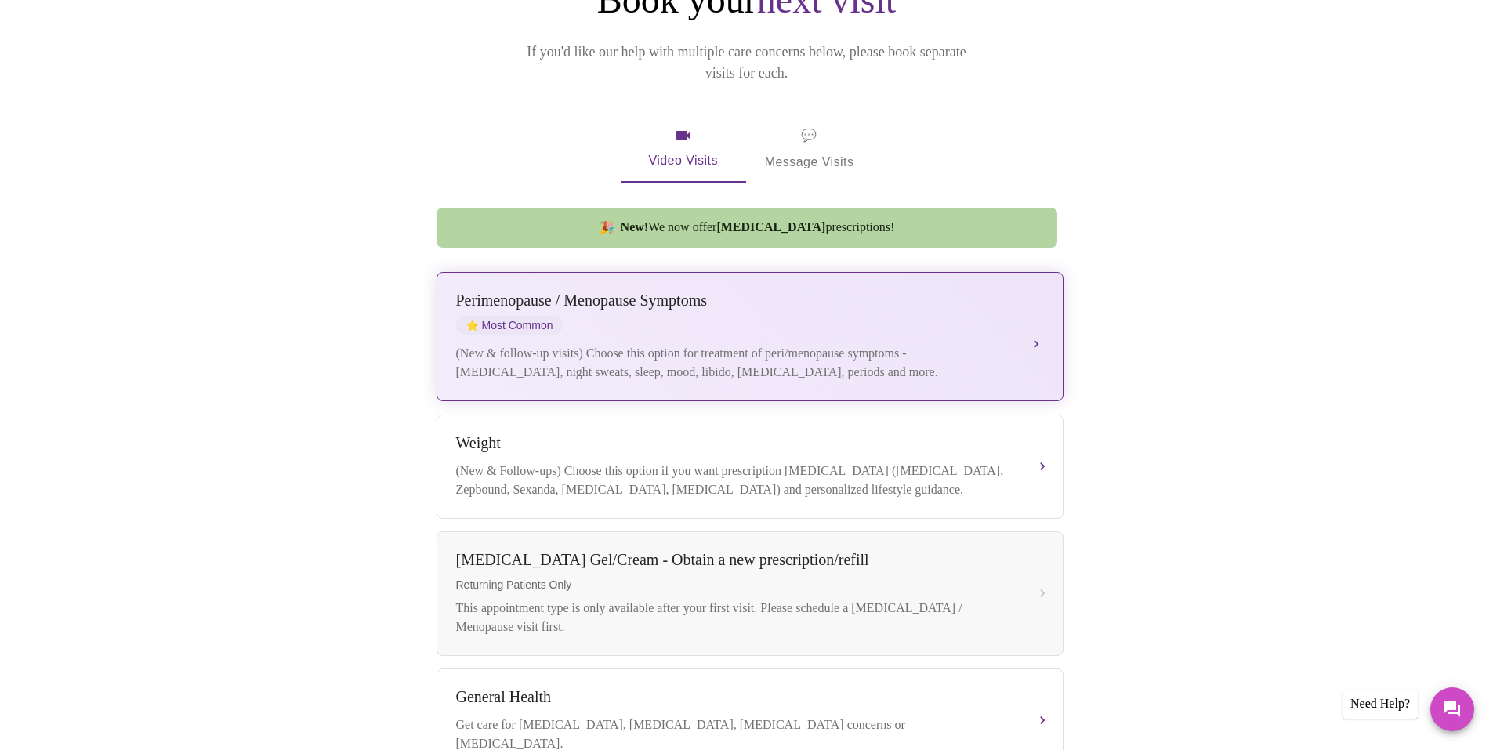
click at [1043, 315] on button "Perimenopause / Menopause Symptoms ⭐ Most Common (New & follow-up visits) Choos…" at bounding box center [750, 336] width 627 height 129
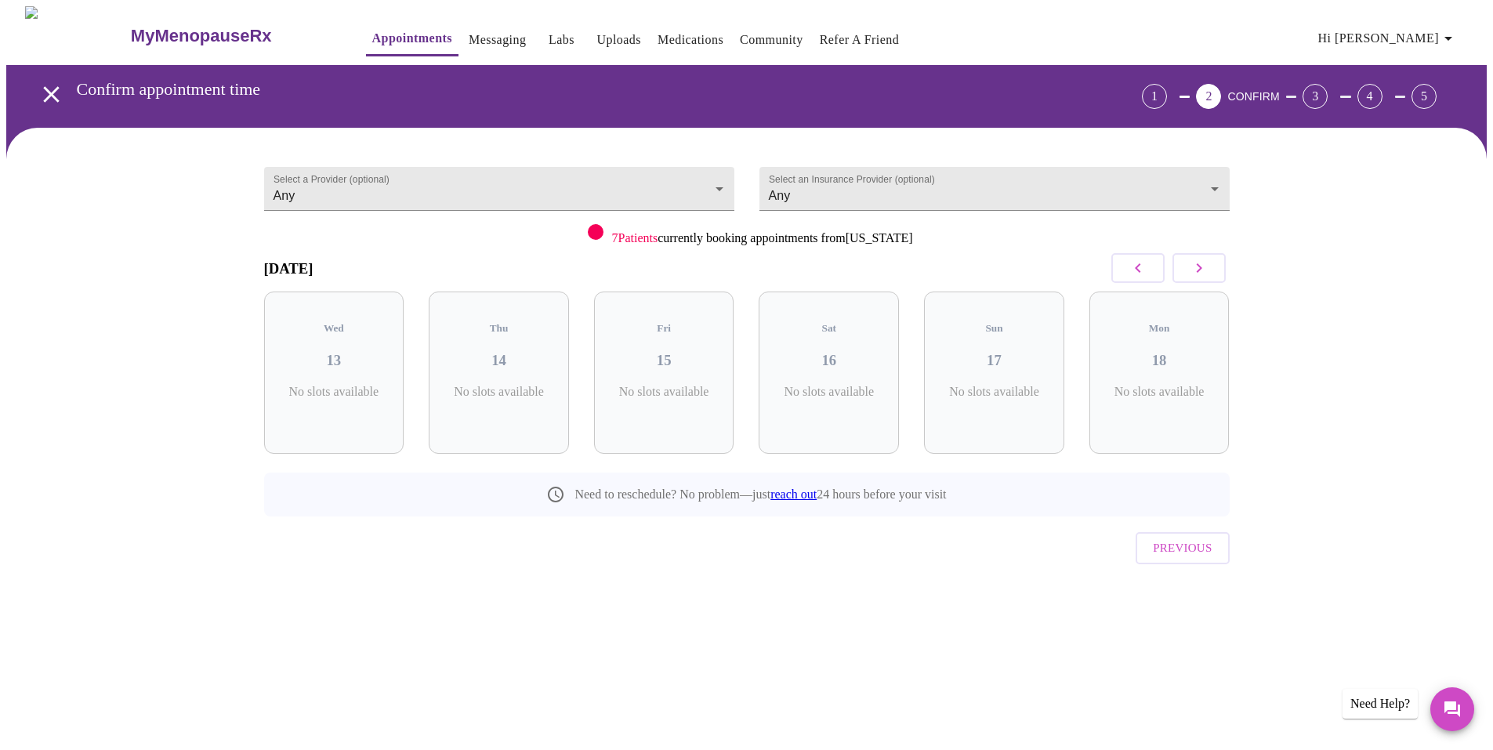
scroll to position [0, 0]
click at [513, 358] on div "Thu 14 1 Slots Left ( 24 Total)" at bounding box center [505, 373] width 140 height 162
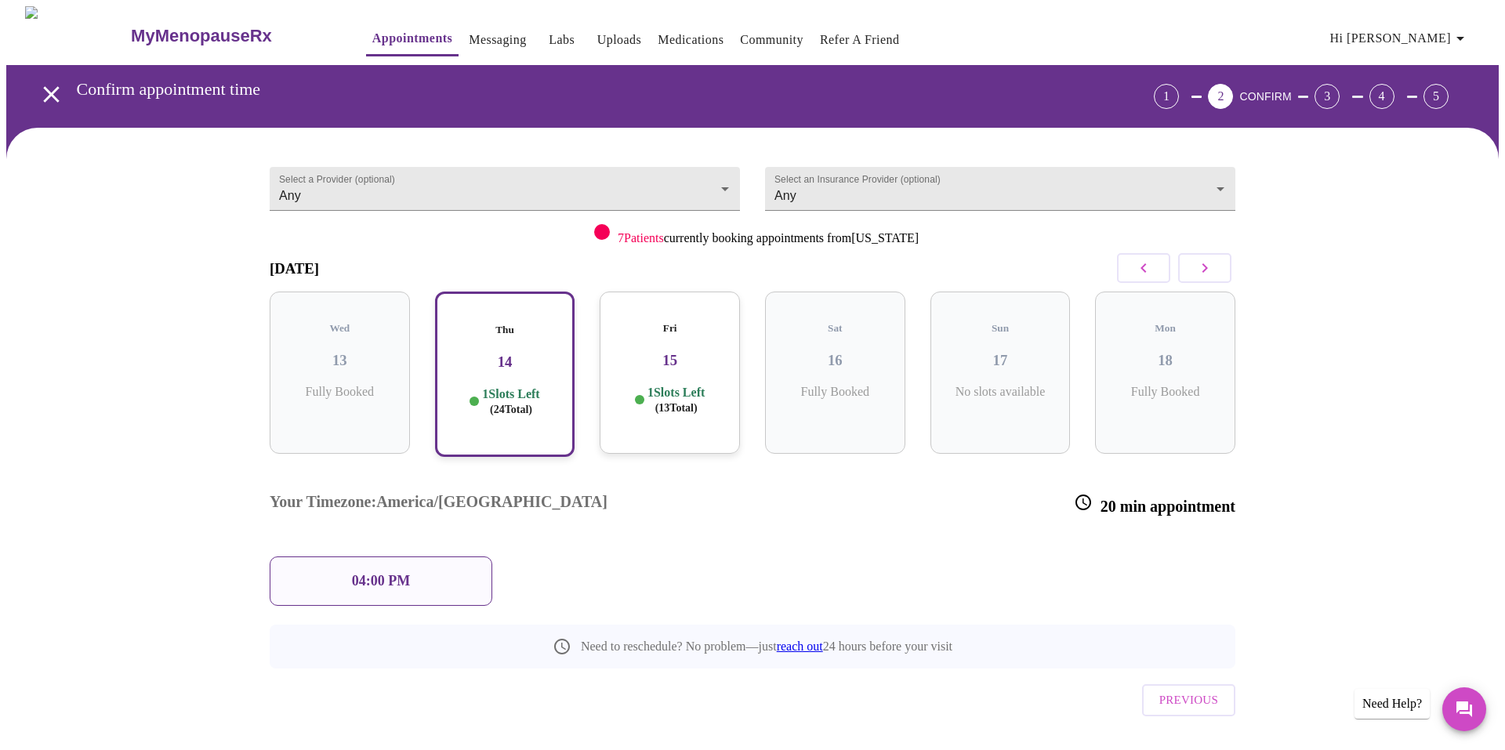
click at [470, 557] on div "04:00 PM" at bounding box center [381, 581] width 223 height 49
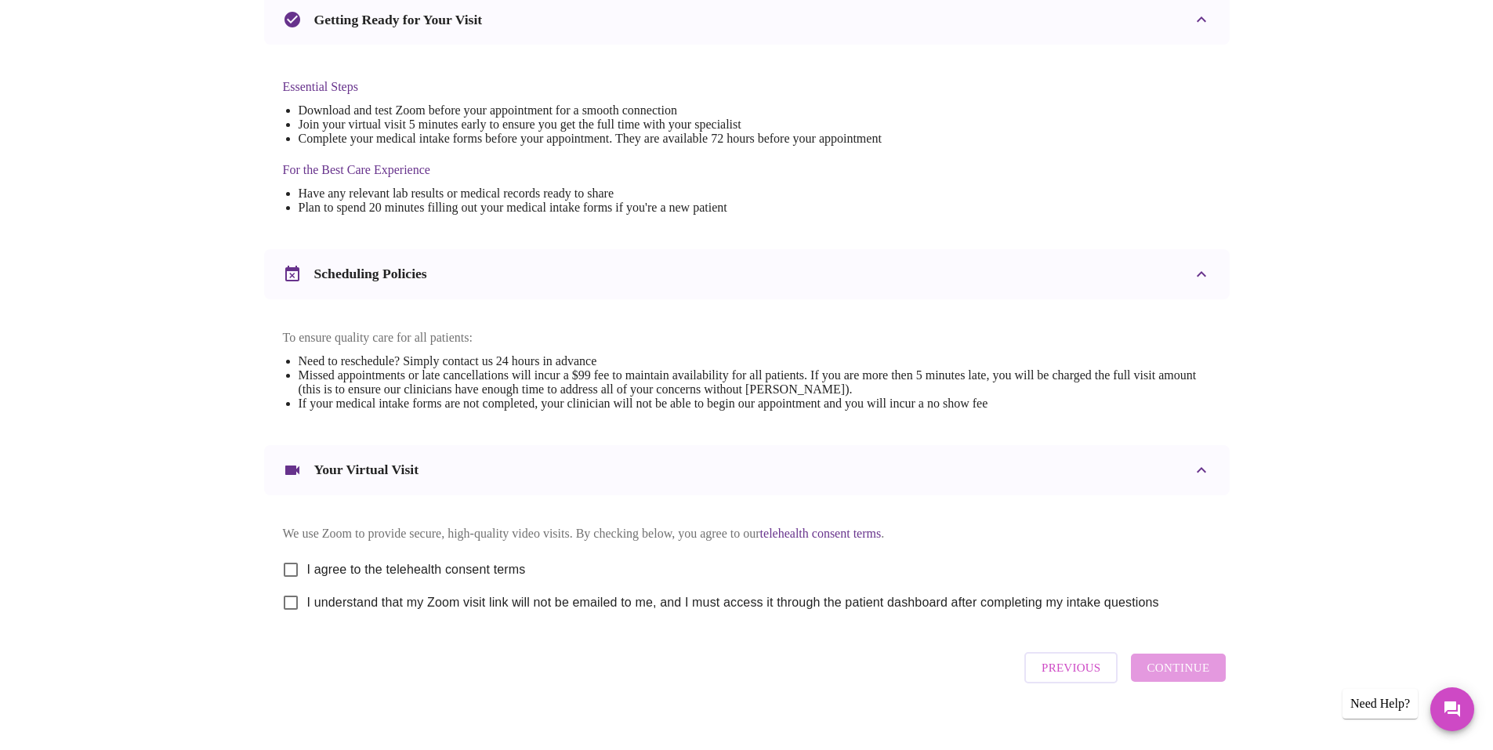
scroll to position [386, 0]
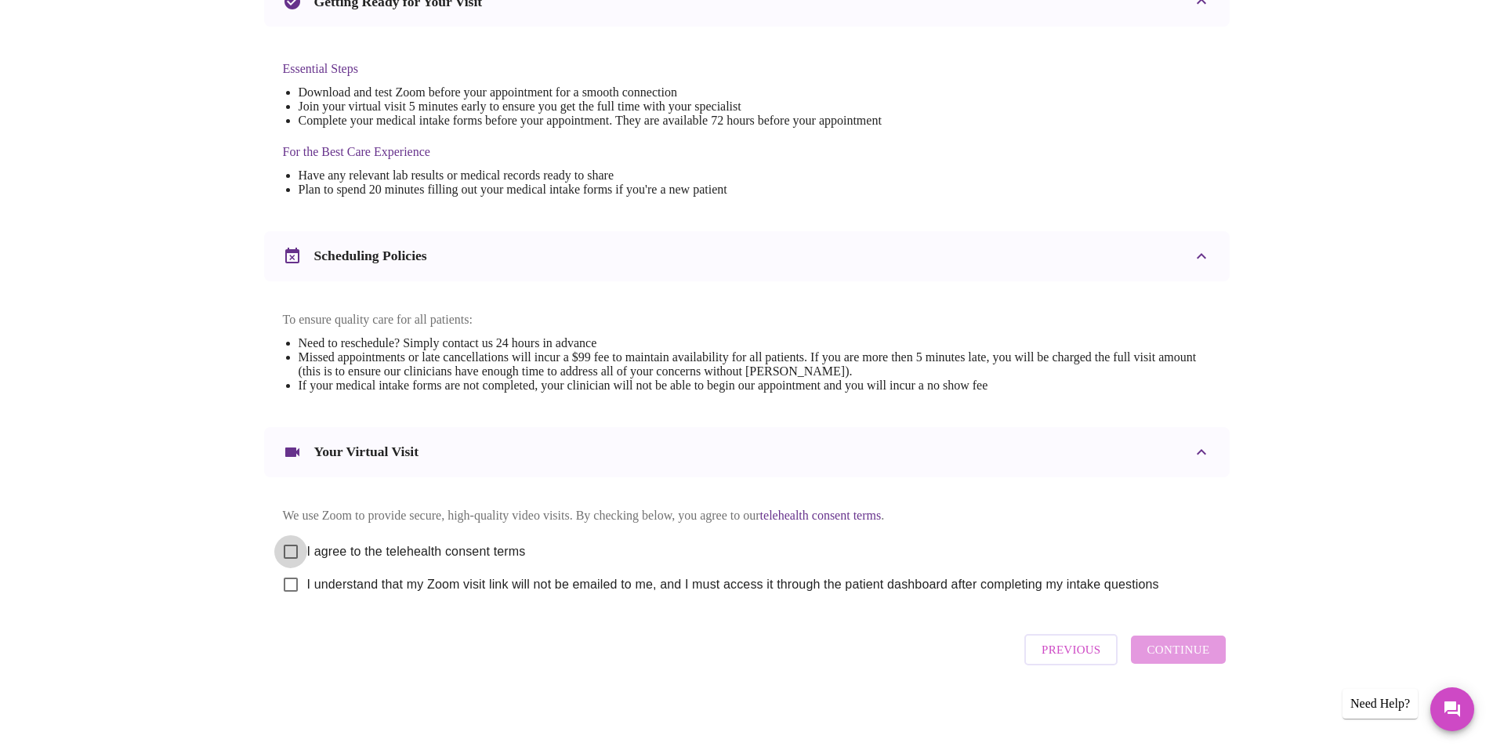
click at [292, 550] on input "I agree to the telehealth consent terms" at bounding box center [290, 551] width 33 height 33
checkbox input "true"
click at [290, 582] on input "I understand that my Zoom visit link will not be emailed to me, and I must acce…" at bounding box center [290, 584] width 33 height 33
checkbox input "true"
click at [1187, 660] on span "Continue" at bounding box center [1178, 650] width 63 height 20
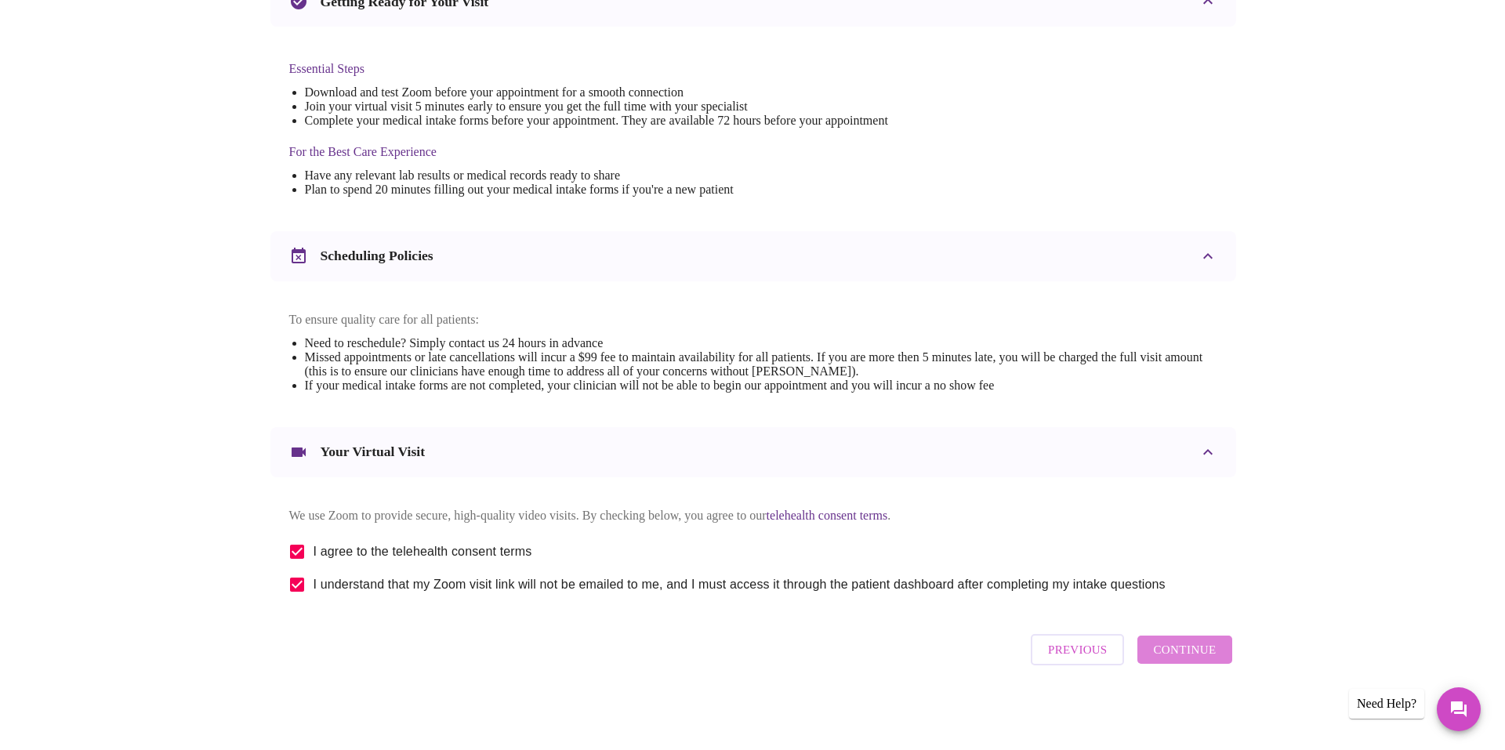
scroll to position [0, 0]
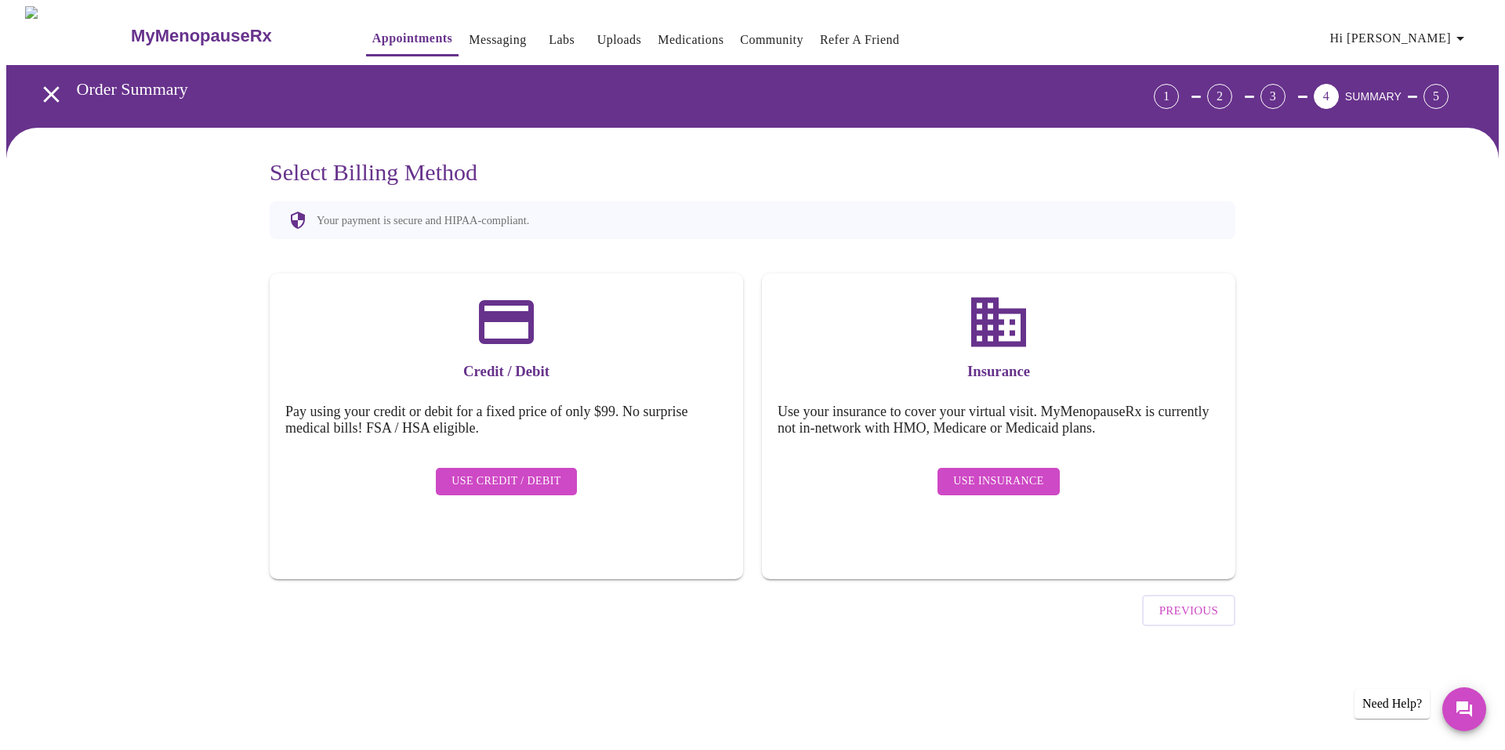
click at [1013, 474] on span "Use Insurance" at bounding box center [998, 482] width 90 height 20
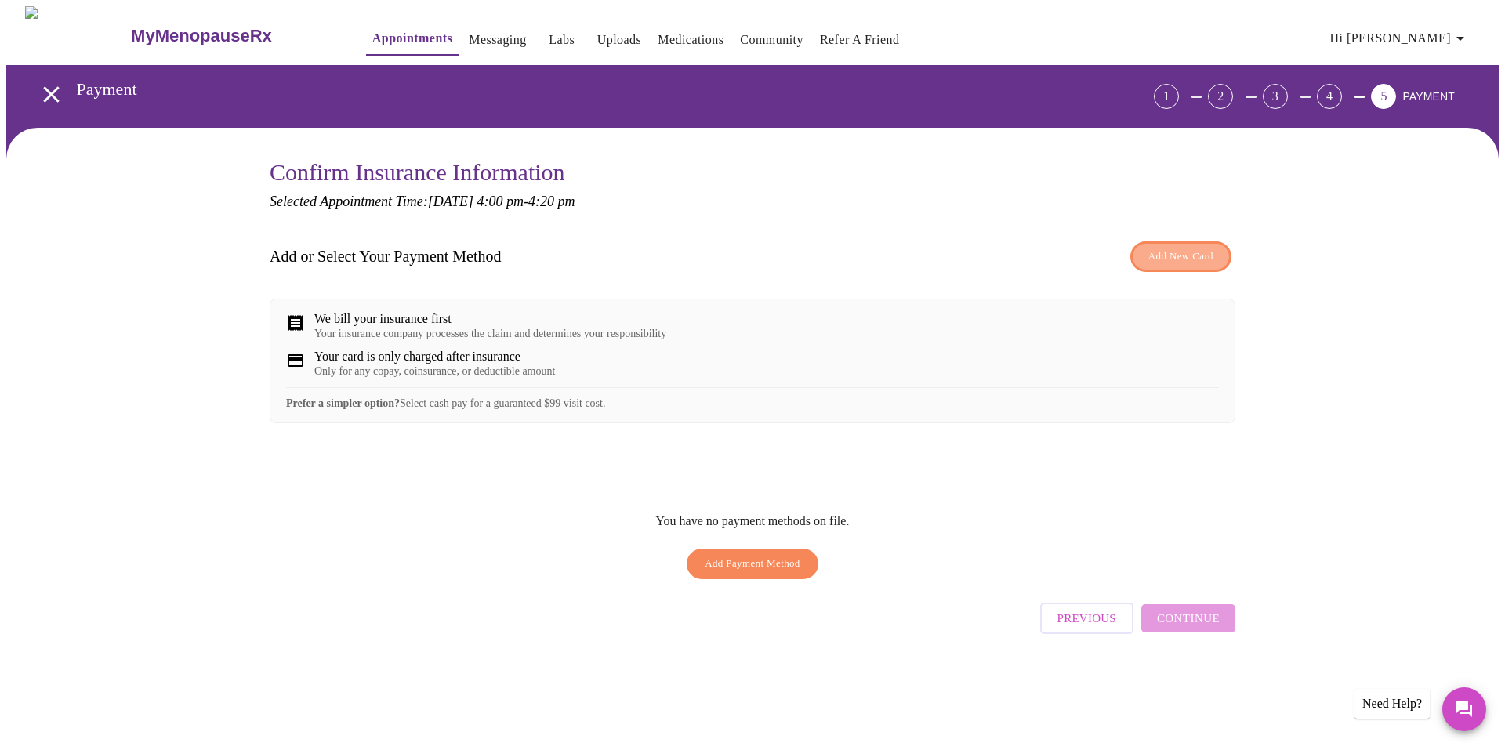
click at [1191, 266] on button "Add New Card" at bounding box center [1180, 256] width 101 height 31
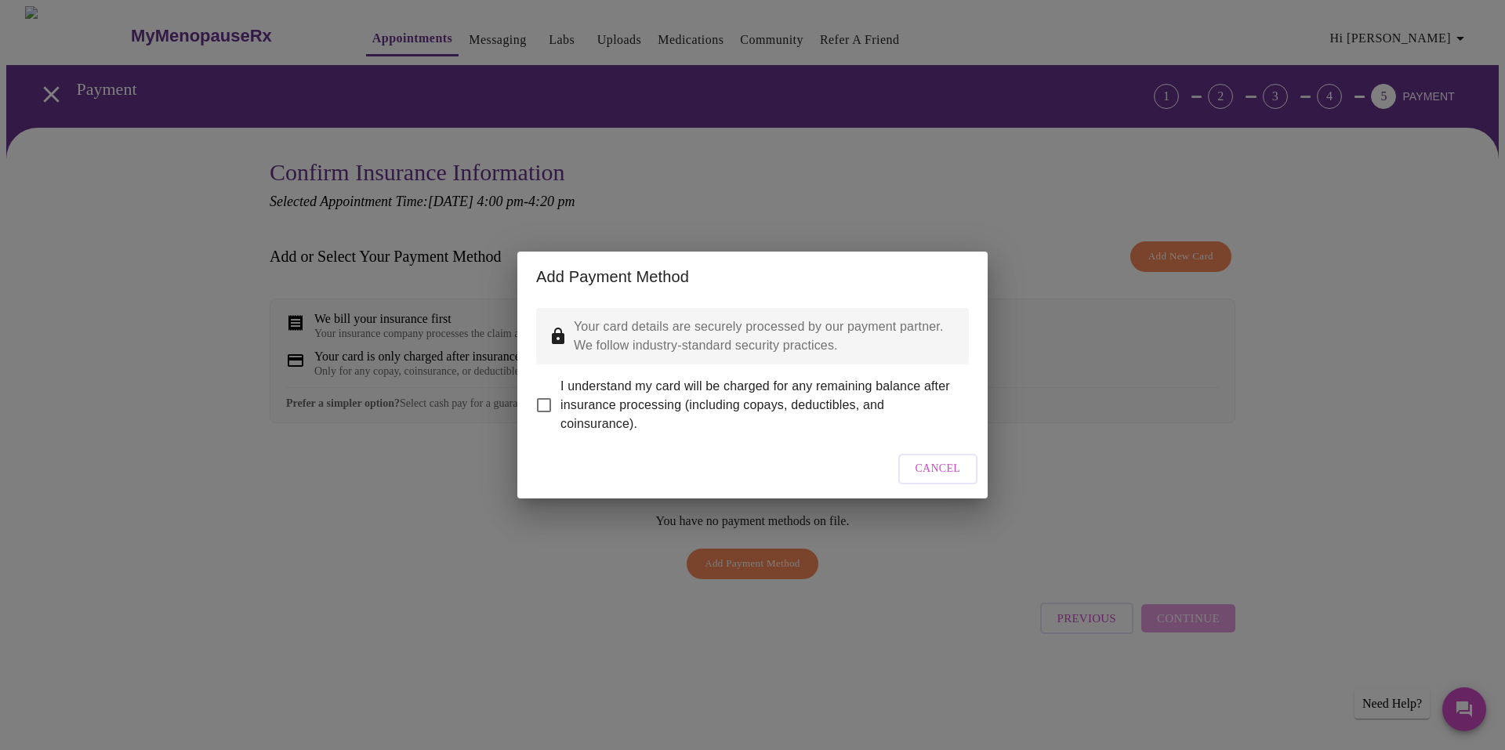
click at [542, 397] on input "I understand my card will be charged for any remaining balance after insurance …" at bounding box center [544, 405] width 33 height 33
checkbox input "true"
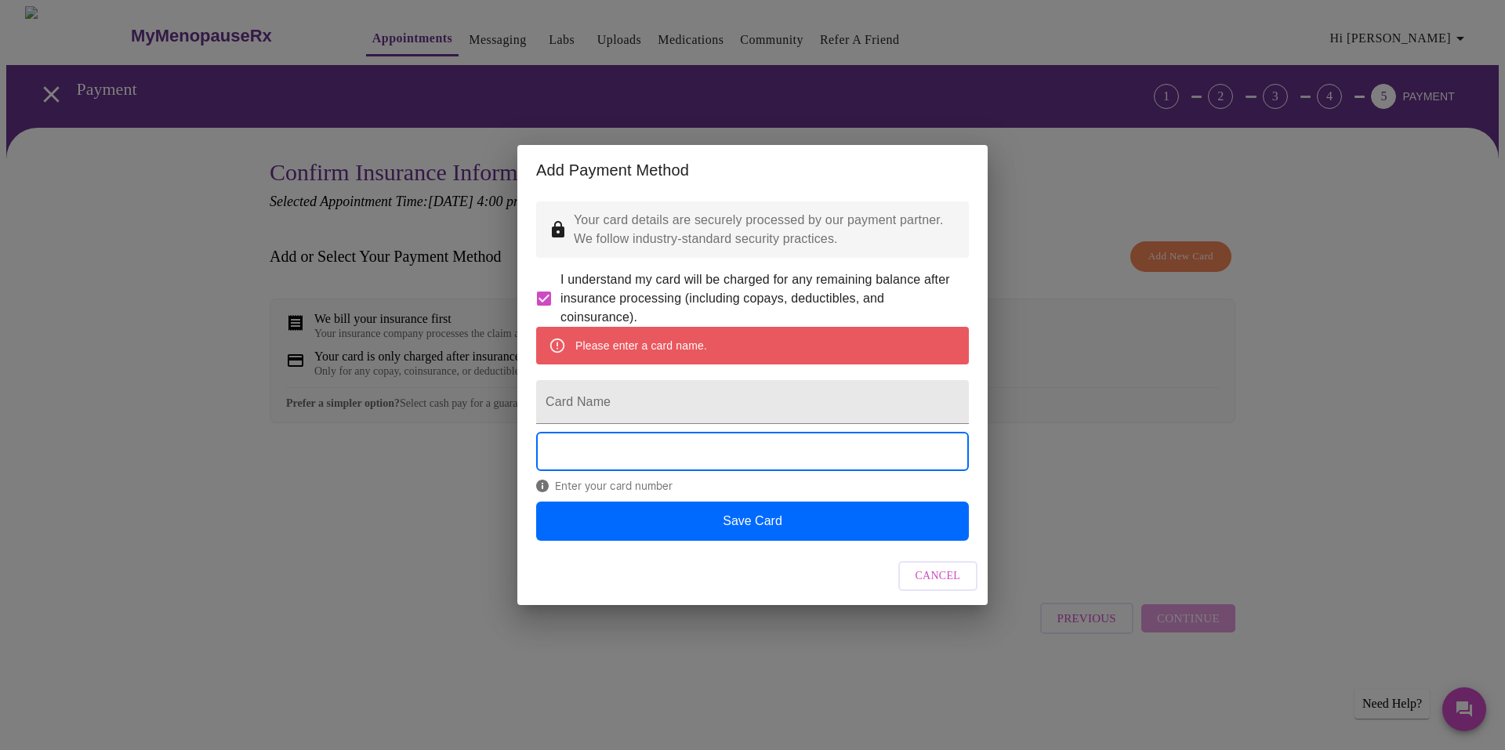
click at [940, 586] on span "Cancel" at bounding box center [938, 577] width 45 height 20
